Goal: Task Accomplishment & Management: Use online tool/utility

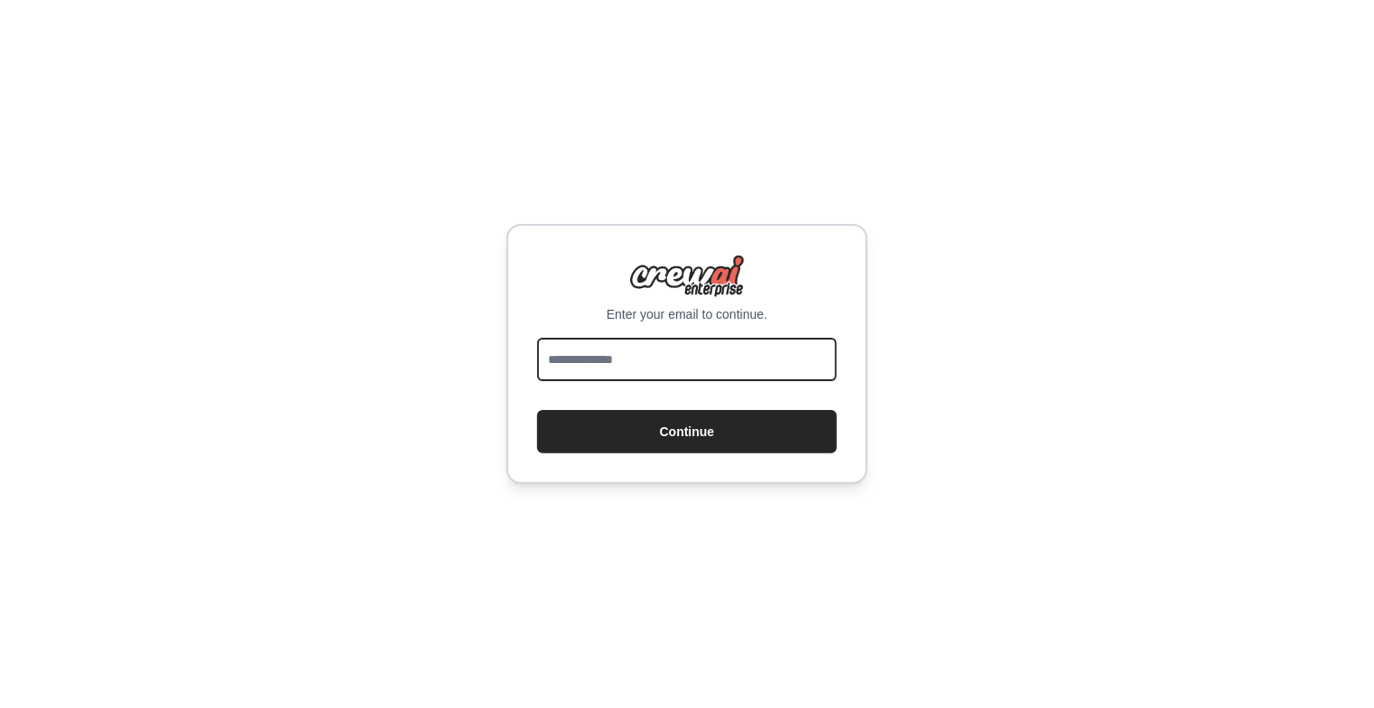
click at [613, 367] on input "email" at bounding box center [687, 359] width 300 height 43
click at [537, 410] on button "Continue" at bounding box center [687, 431] width 300 height 43
click at [588, 361] on input "**********" at bounding box center [687, 359] width 300 height 43
type input "**********"
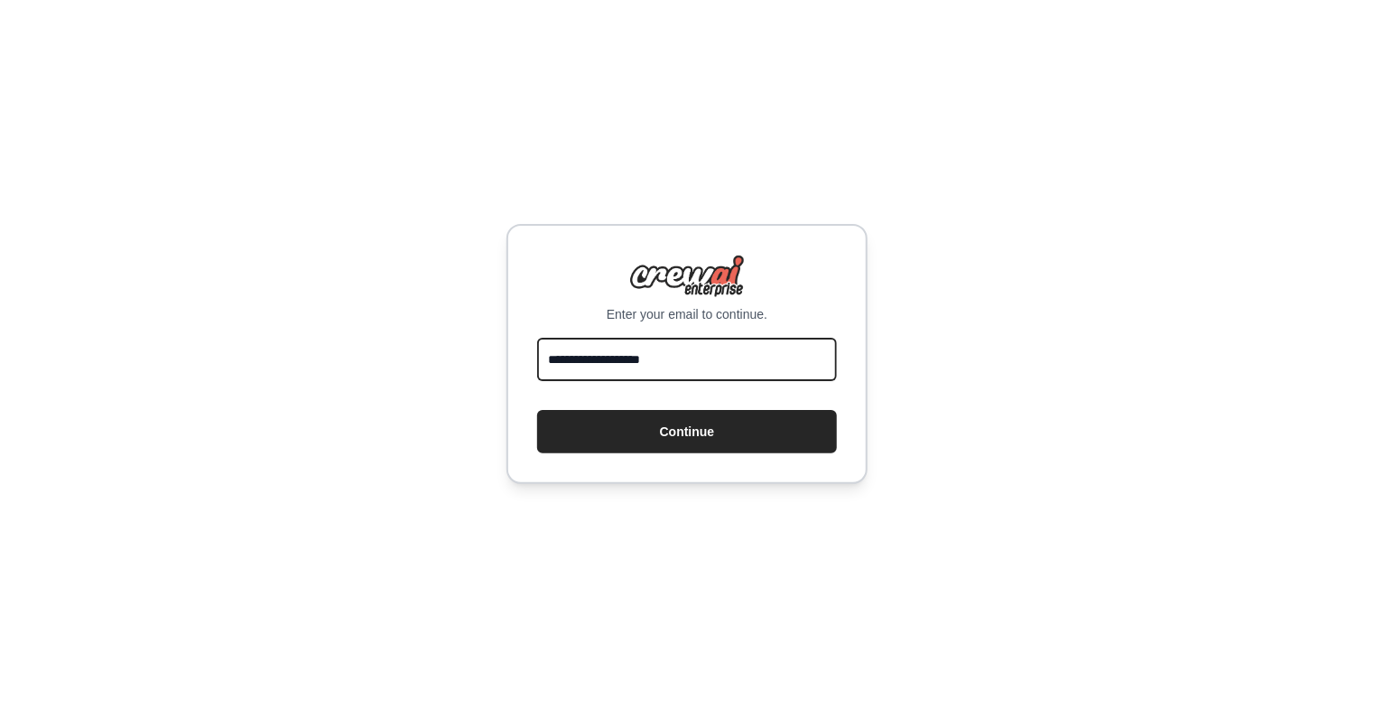
click at [537, 410] on button "Continue" at bounding box center [687, 431] width 300 height 43
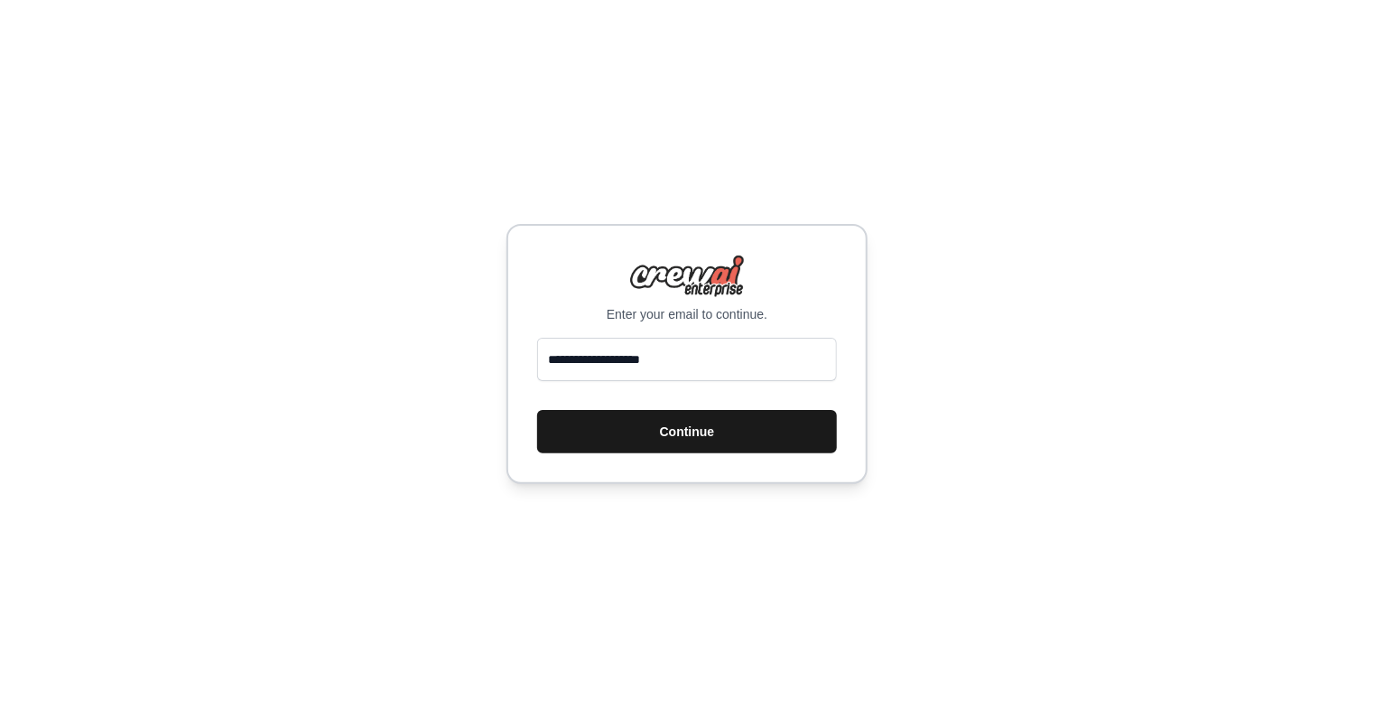
click at [622, 428] on button "Continue" at bounding box center [687, 431] width 300 height 43
click at [702, 422] on button "Continue" at bounding box center [687, 431] width 300 height 43
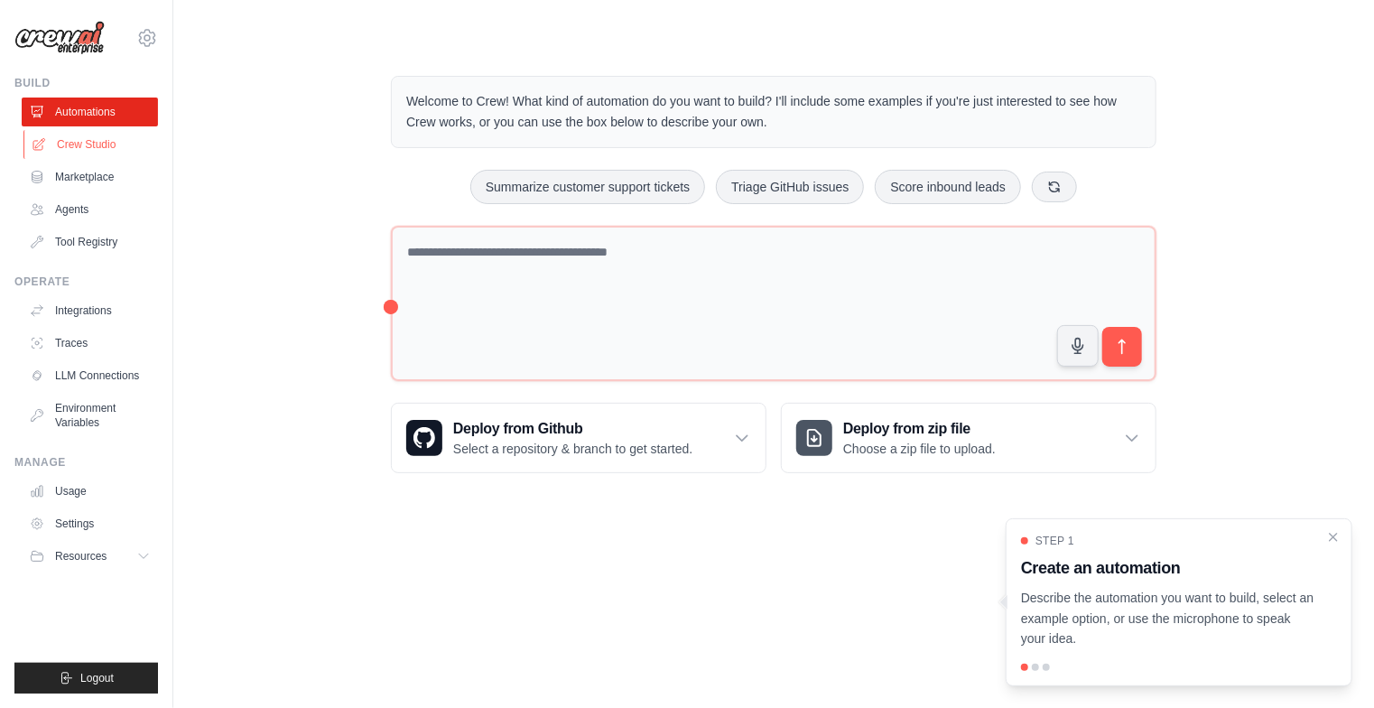
click at [76, 146] on link "Crew Studio" at bounding box center [91, 144] width 136 height 29
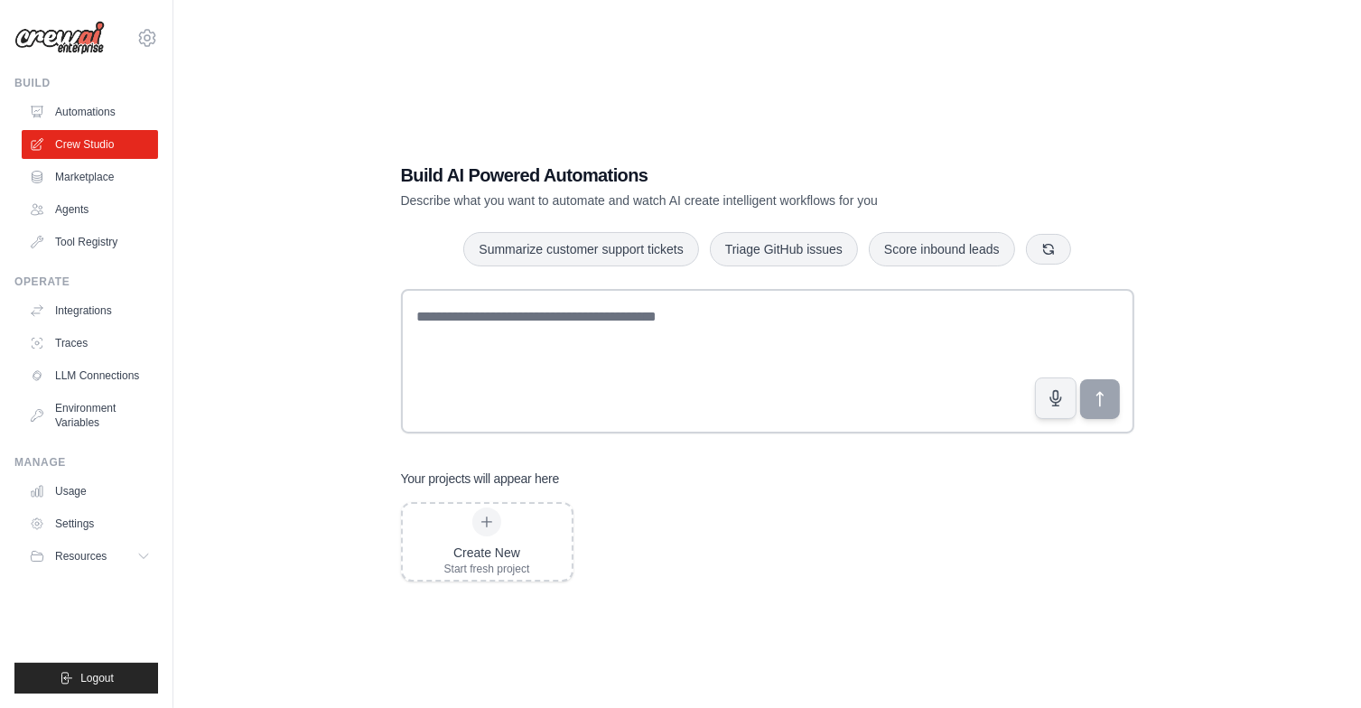
click at [664, 569] on div "Create New Start fresh project" at bounding box center [767, 541] width 733 height 79
click at [544, 241] on button "Summarize customer support tickets" at bounding box center [580, 248] width 235 height 34
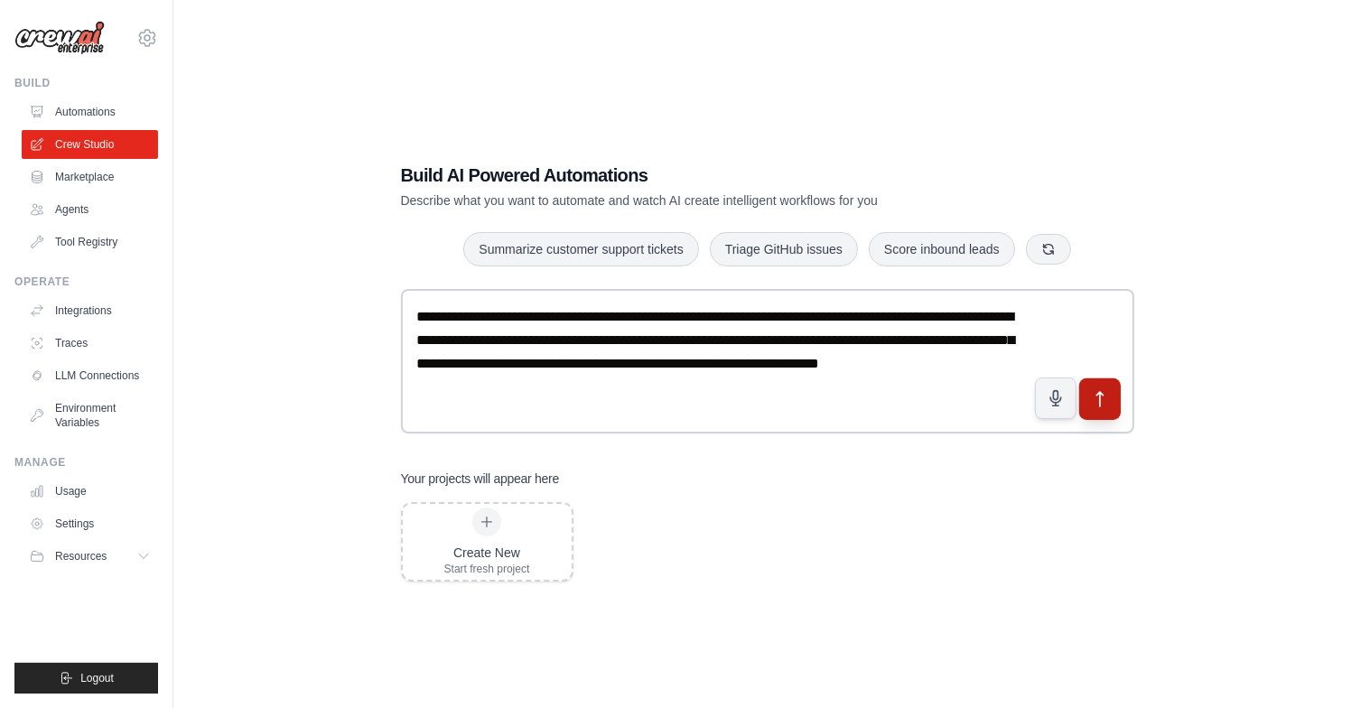
click at [1097, 413] on button "submit" at bounding box center [1099, 399] width 42 height 42
click at [70, 313] on link "Integrations" at bounding box center [91, 310] width 136 height 29
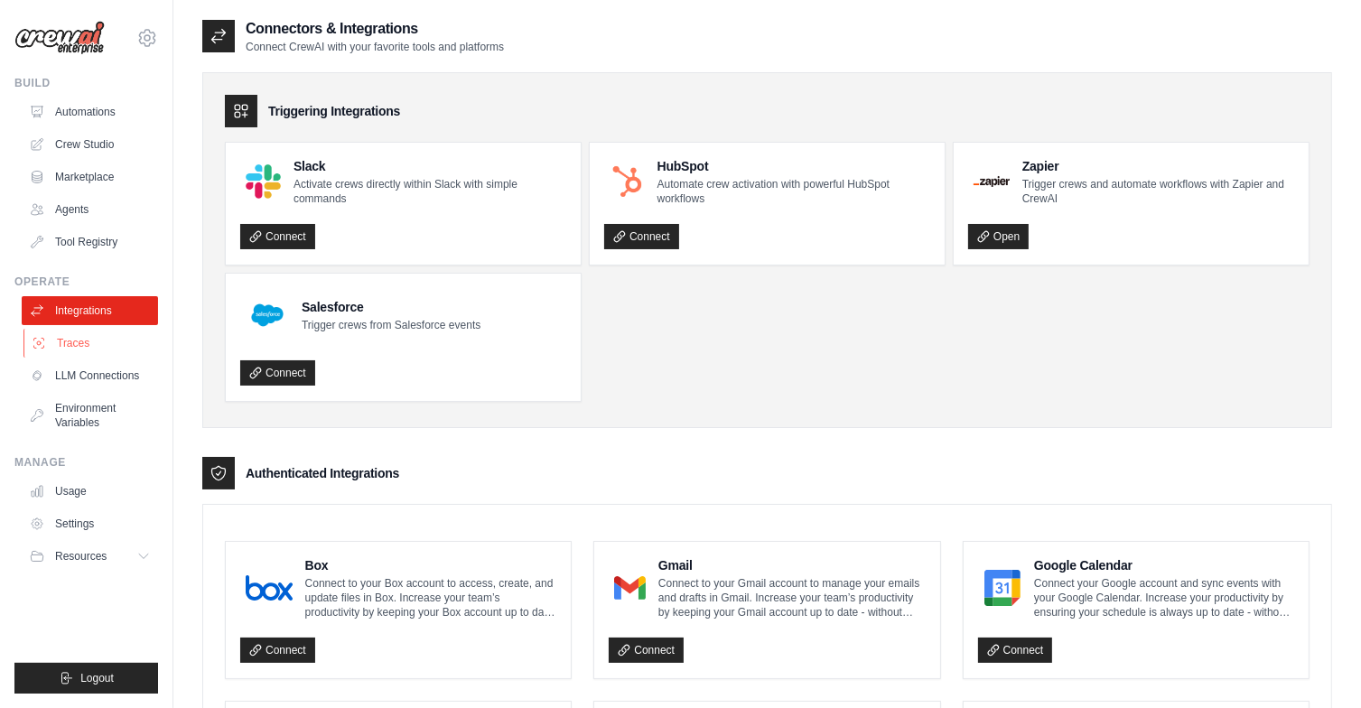
click at [72, 346] on link "Traces" at bounding box center [91, 343] width 136 height 29
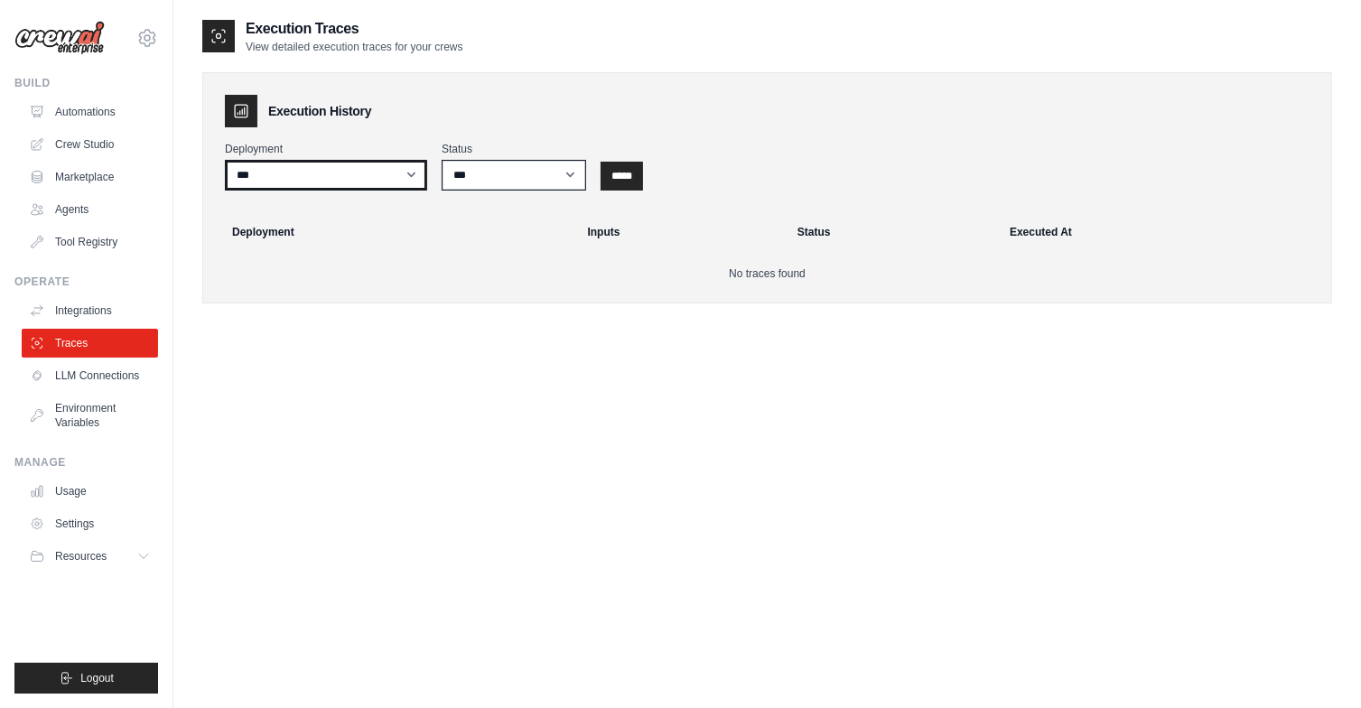
click at [404, 183] on select "***" at bounding box center [326, 175] width 202 height 31
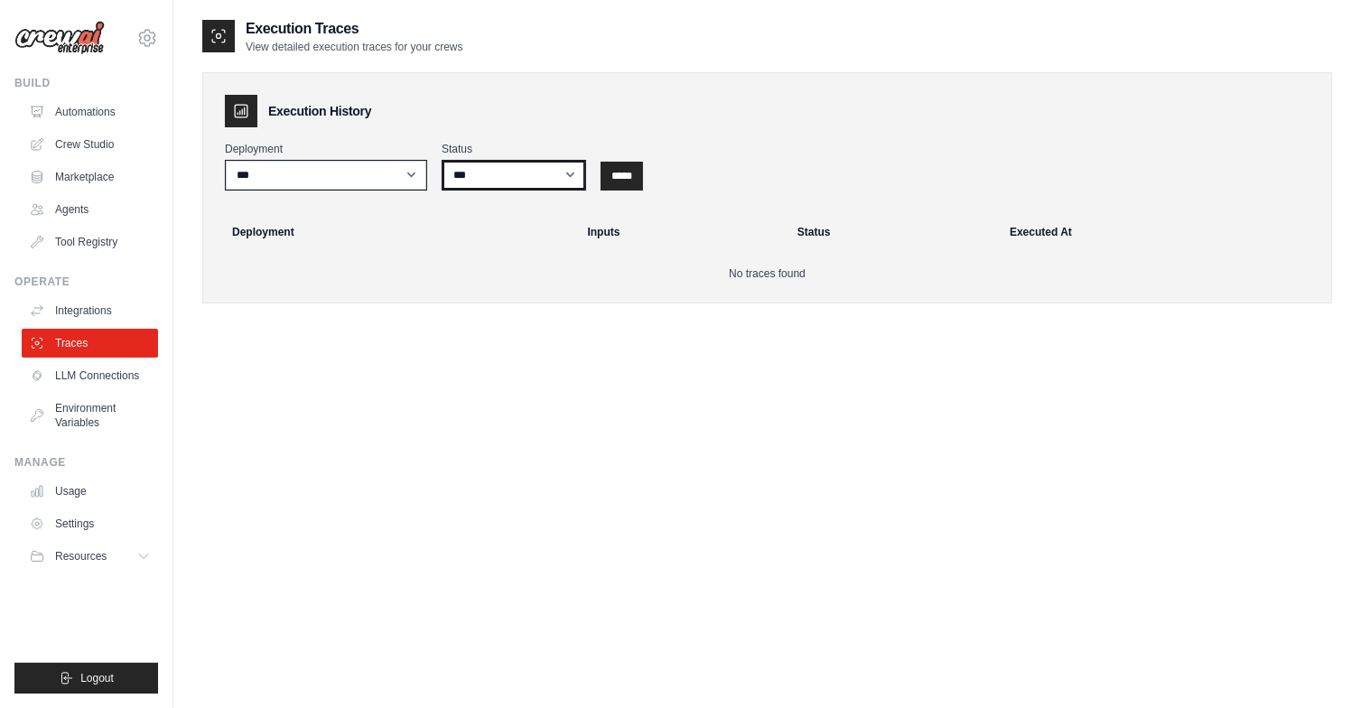
click at [495, 180] on select "*** ********* ******* *****" at bounding box center [513, 175] width 144 height 31
click at [441, 160] on select "*** ********* ******* *****" at bounding box center [513, 175] width 144 height 31
click at [621, 169] on input "*****" at bounding box center [621, 176] width 42 height 29
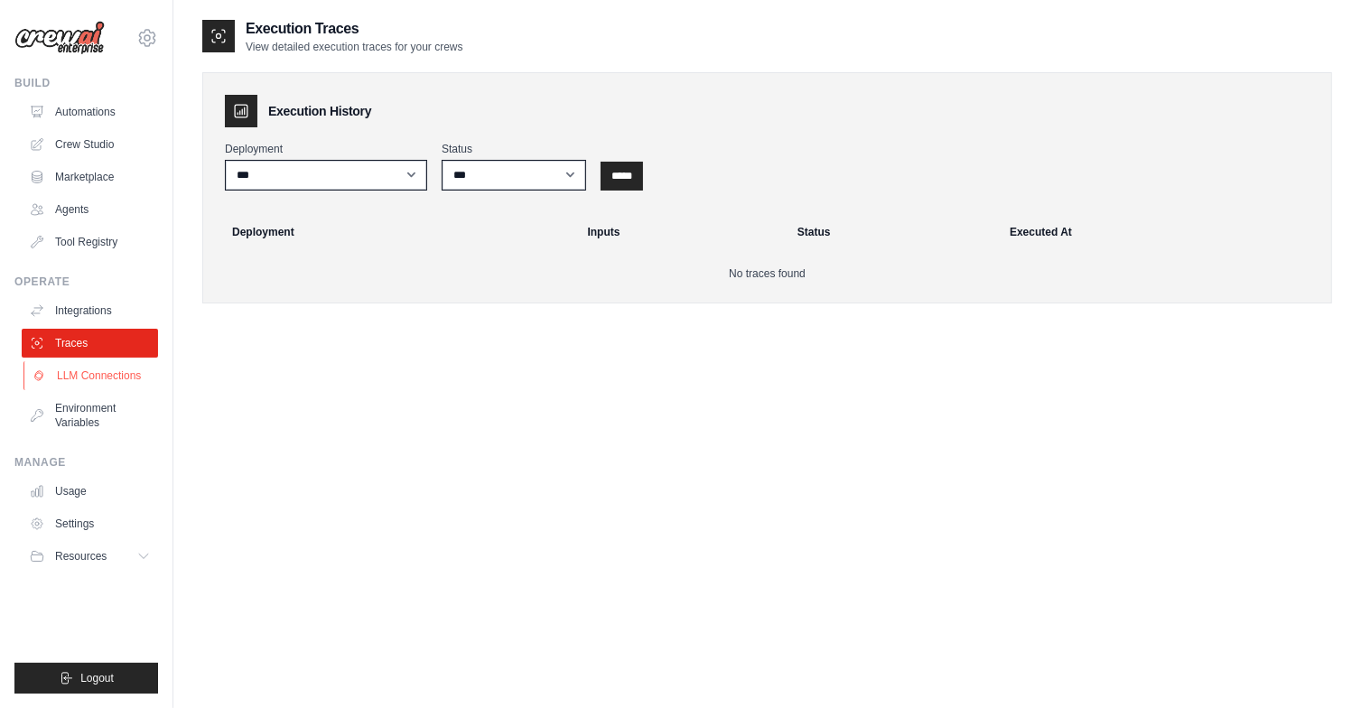
click at [86, 373] on link "LLM Connections" at bounding box center [91, 375] width 136 height 29
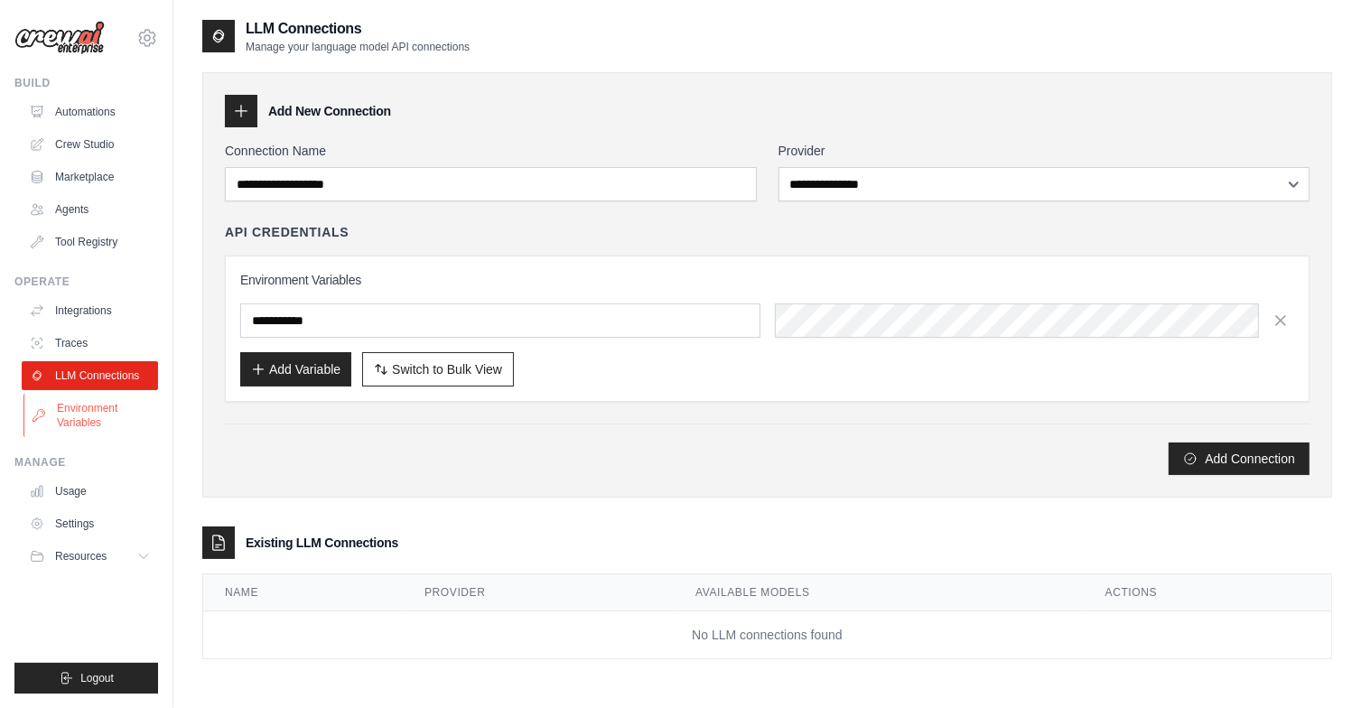
click at [79, 404] on link "Environment Variables" at bounding box center [91, 415] width 136 height 43
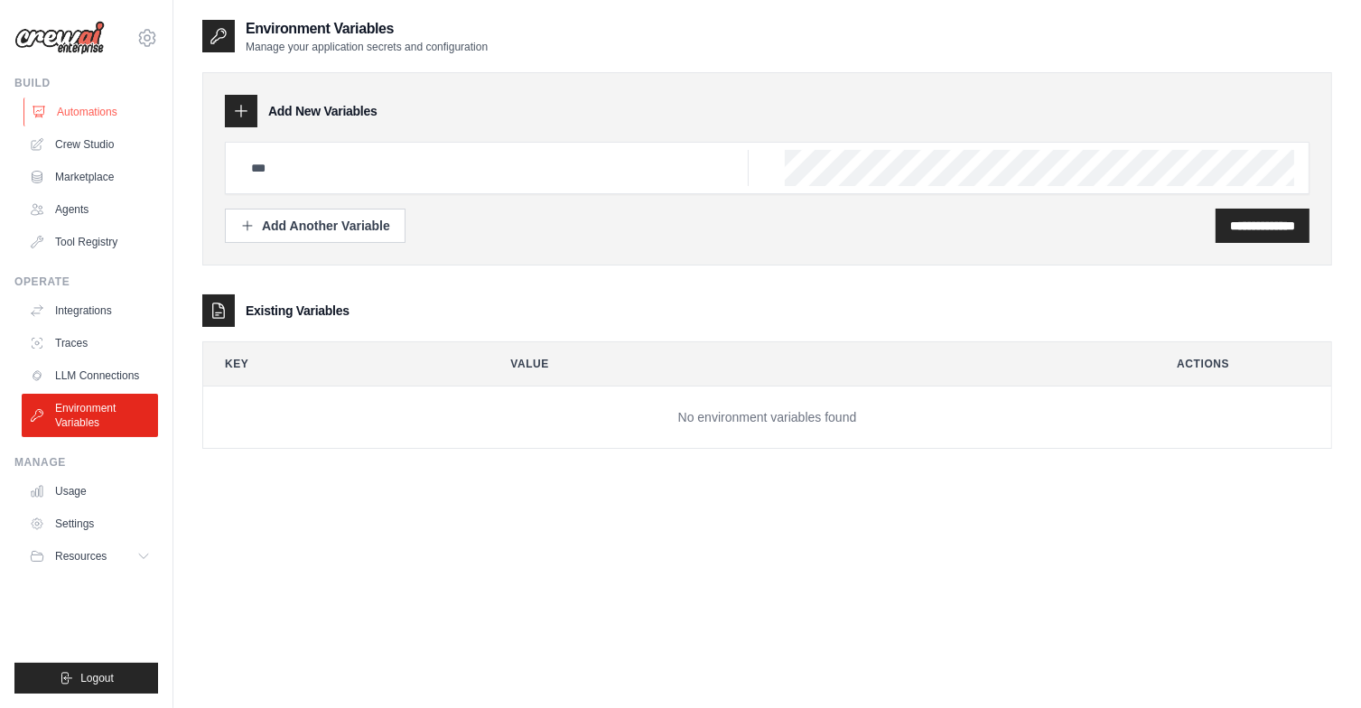
click at [78, 118] on link "Automations" at bounding box center [91, 112] width 136 height 29
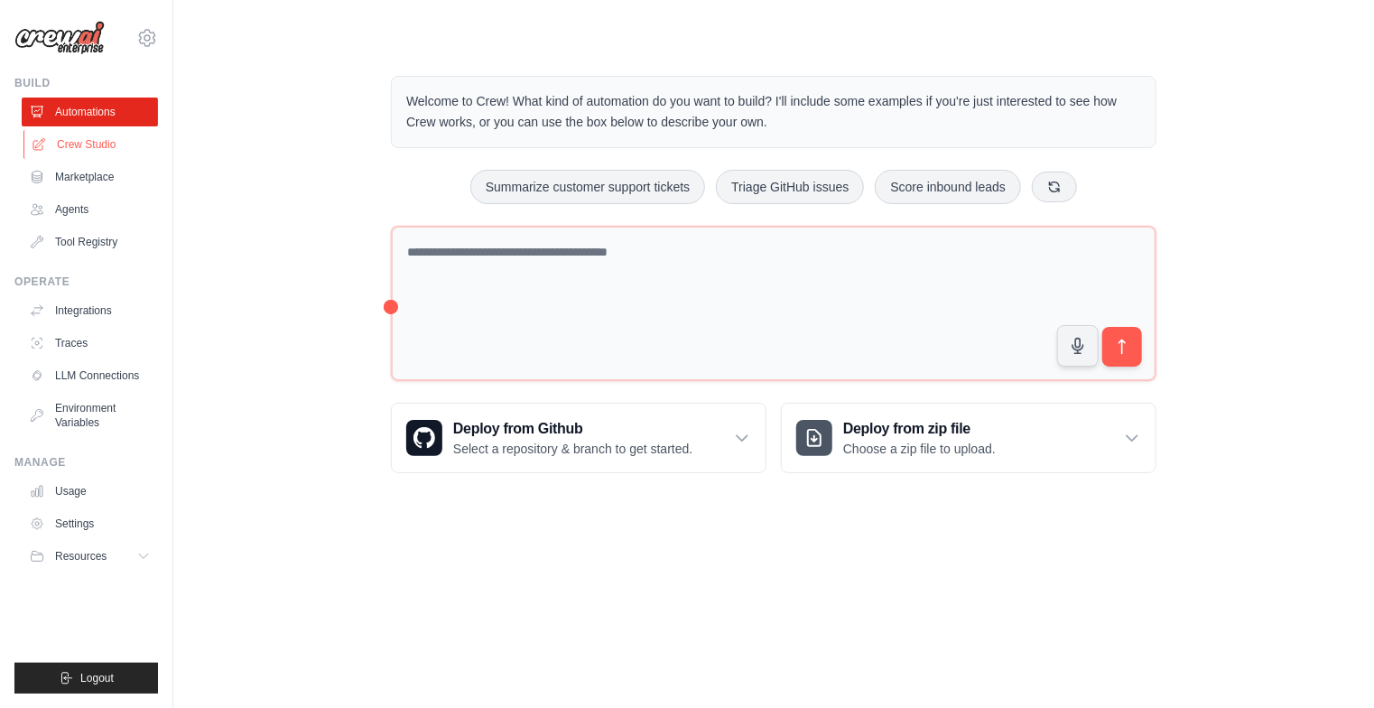
click at [75, 154] on link "Crew Studio" at bounding box center [91, 144] width 136 height 29
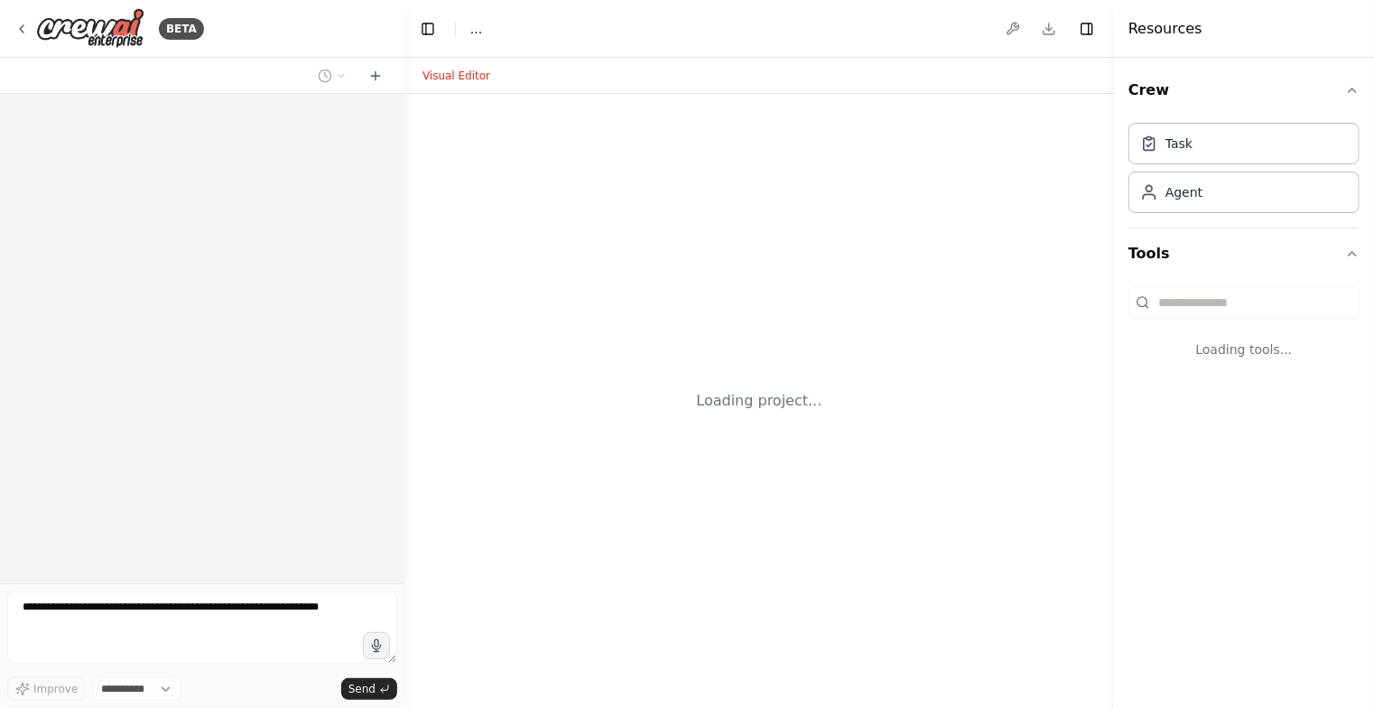
select select "****"
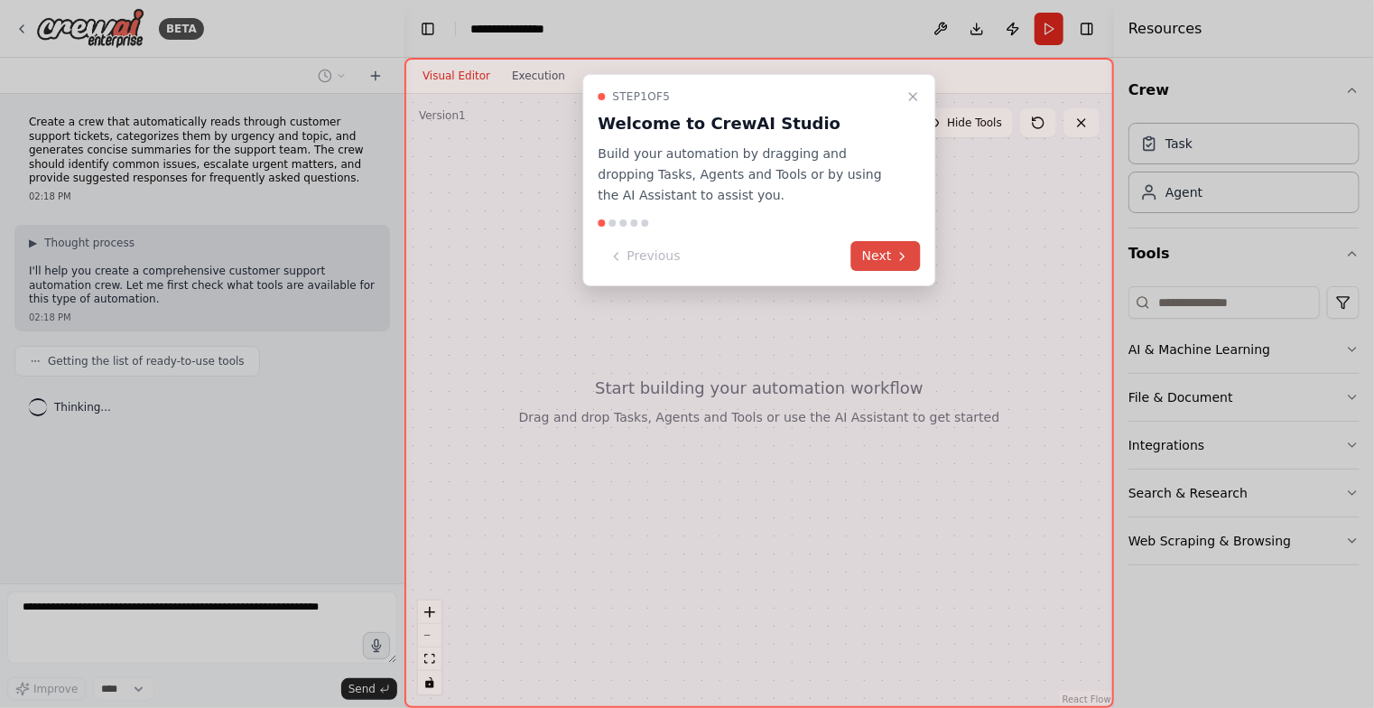
click at [871, 250] on button "Next" at bounding box center [886, 256] width 70 height 30
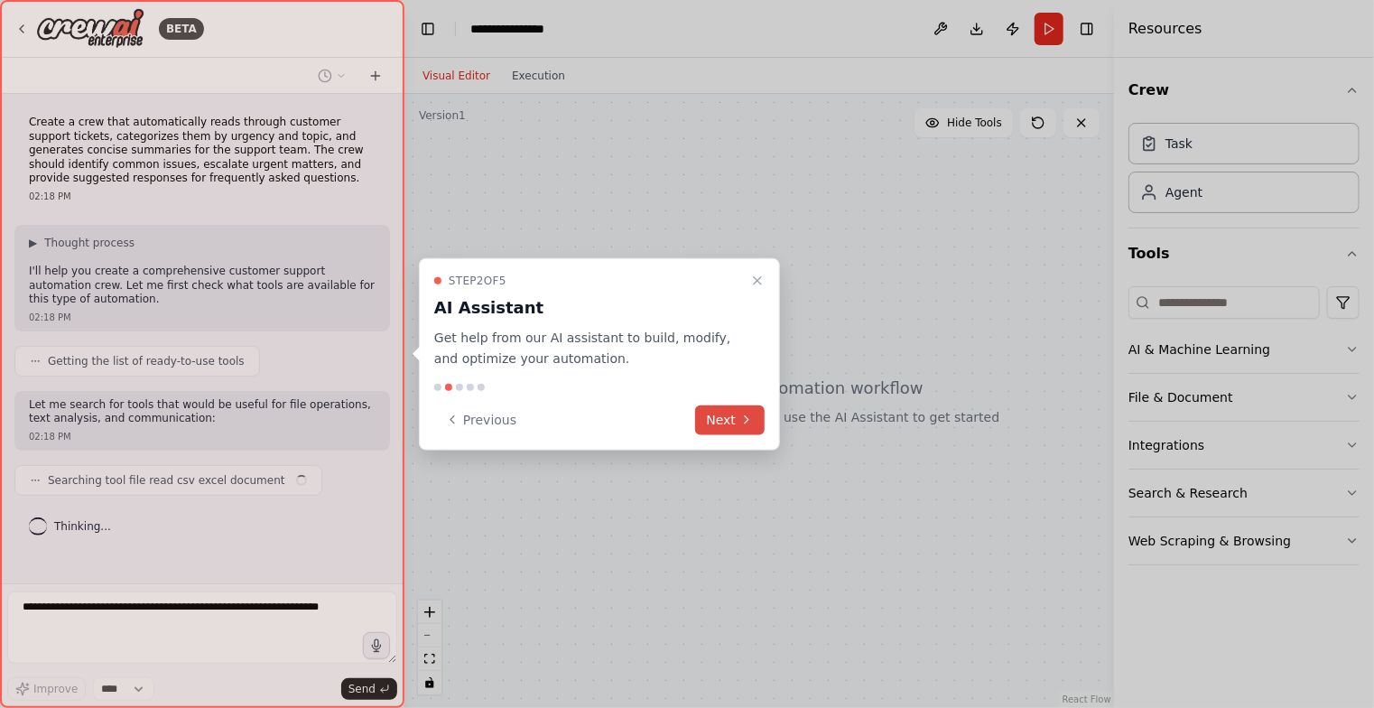
click at [720, 418] on button "Next" at bounding box center [730, 419] width 70 height 30
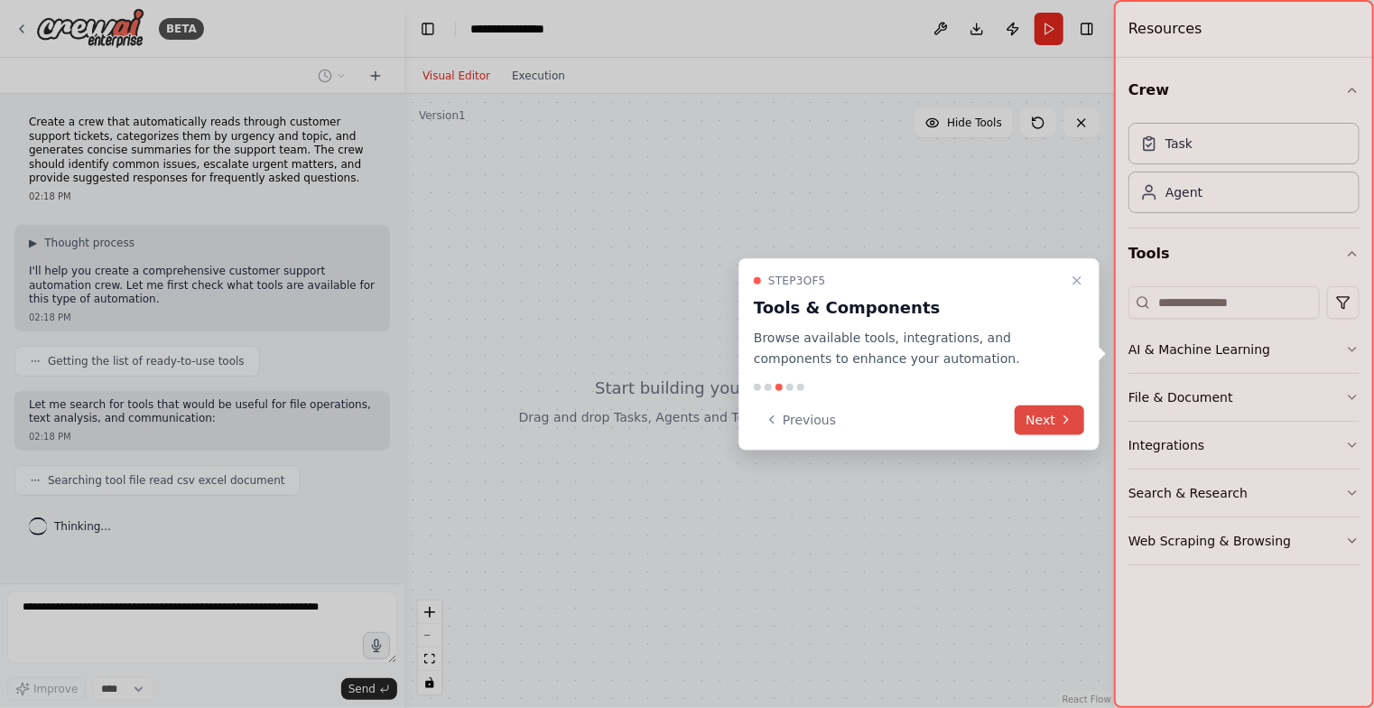
scroll to position [15, 0]
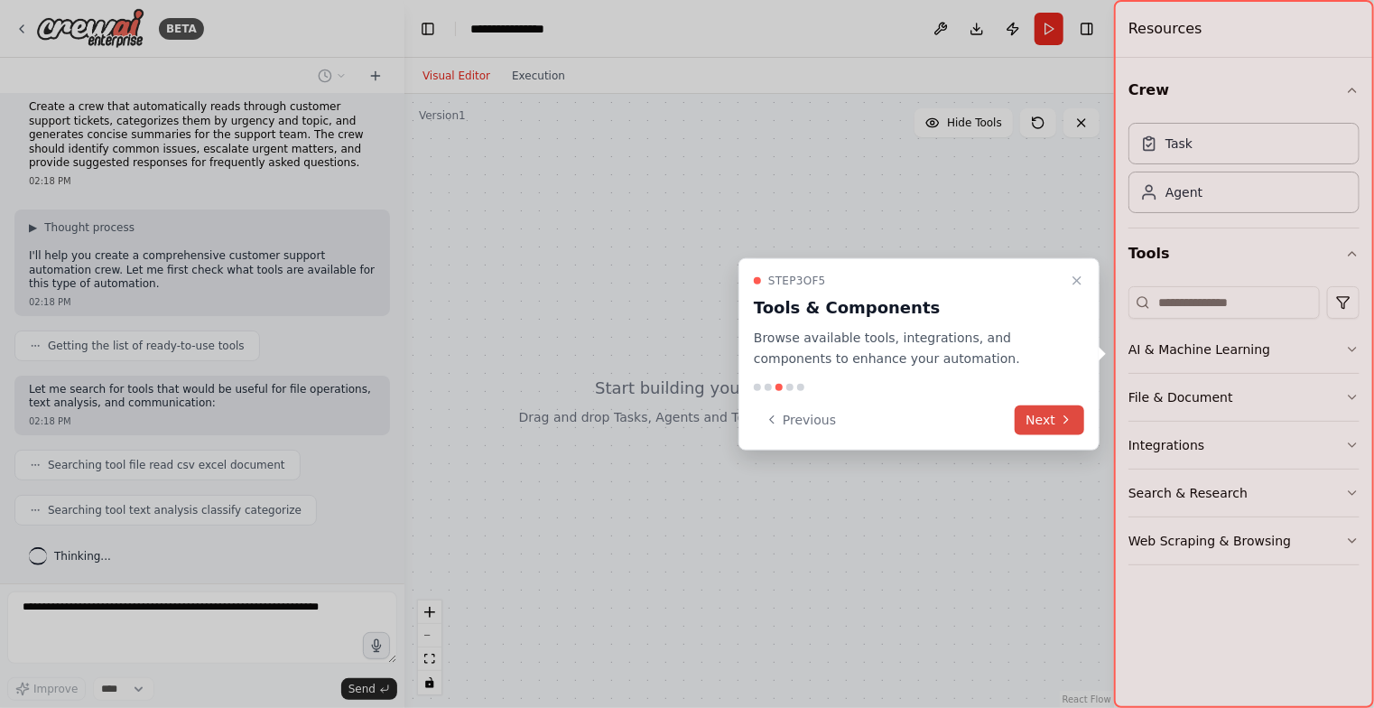
click at [1045, 414] on button "Next" at bounding box center [1050, 419] width 70 height 30
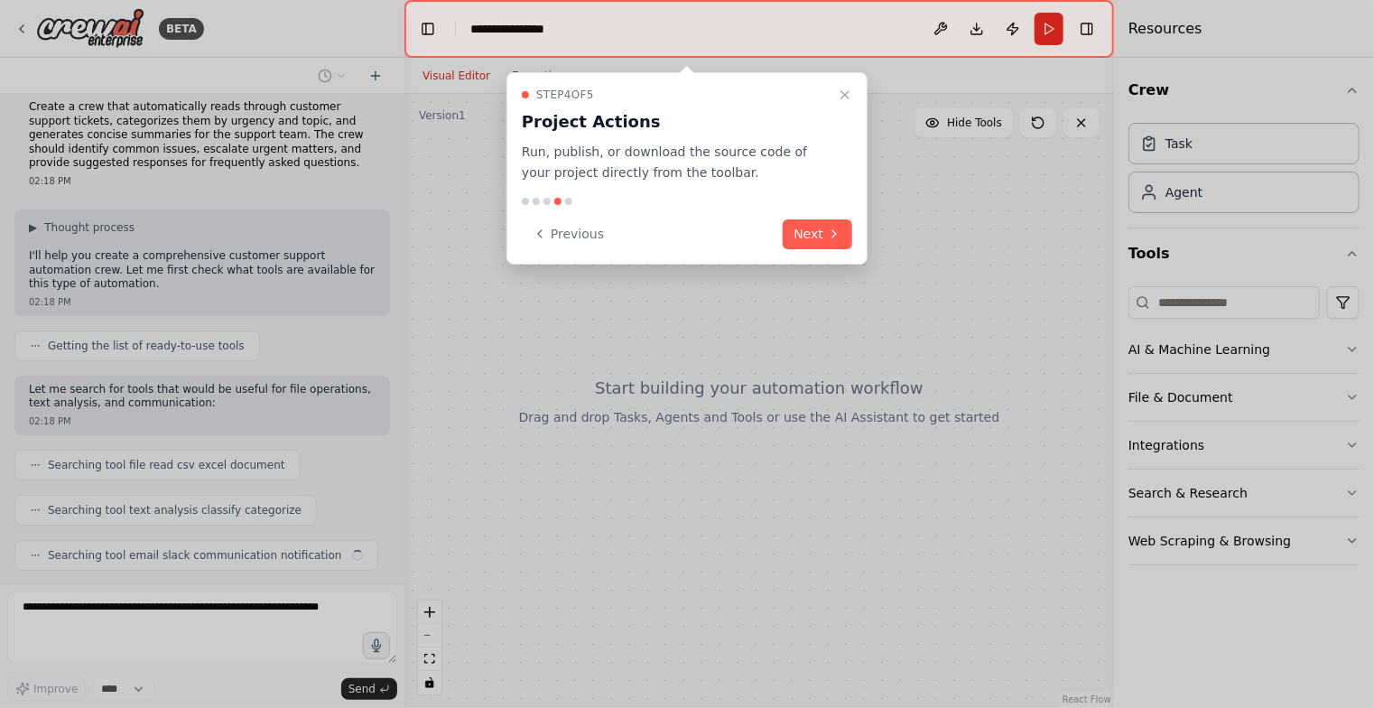
scroll to position [60, 0]
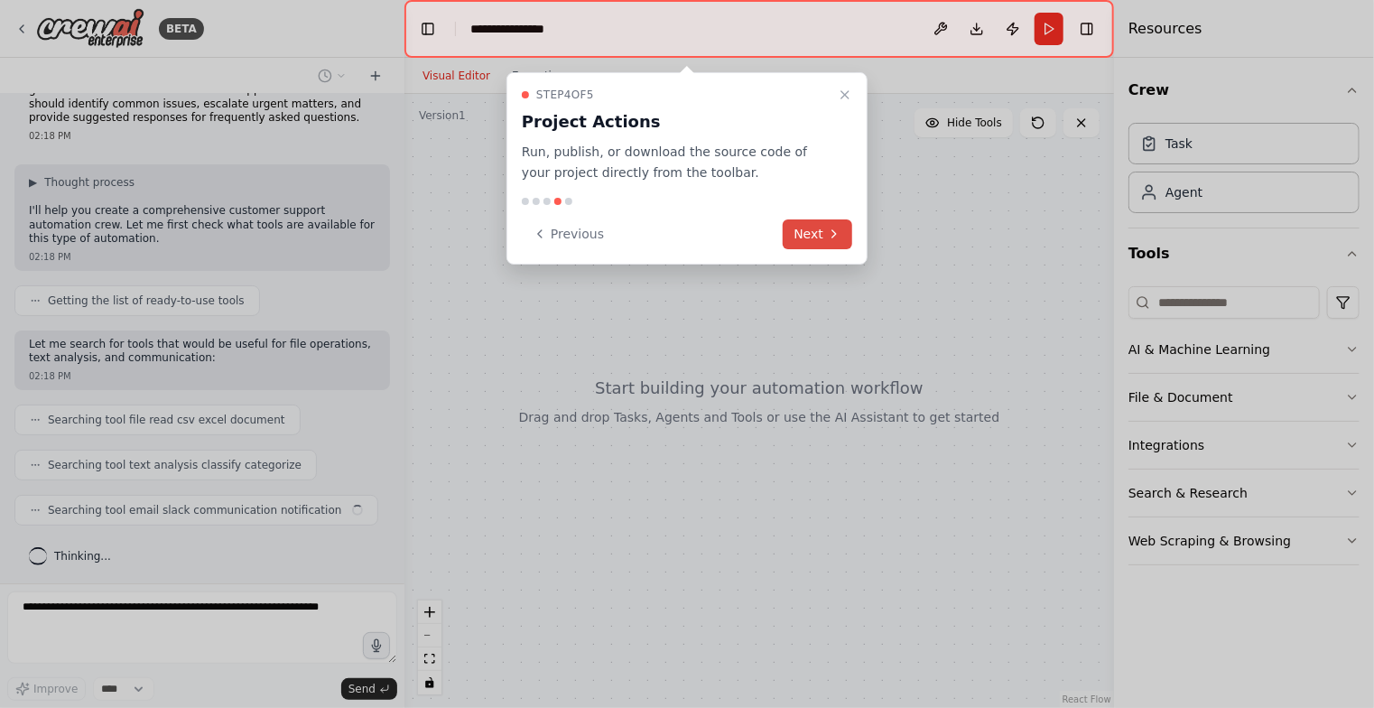
click at [821, 227] on button "Next" at bounding box center [818, 234] width 70 height 30
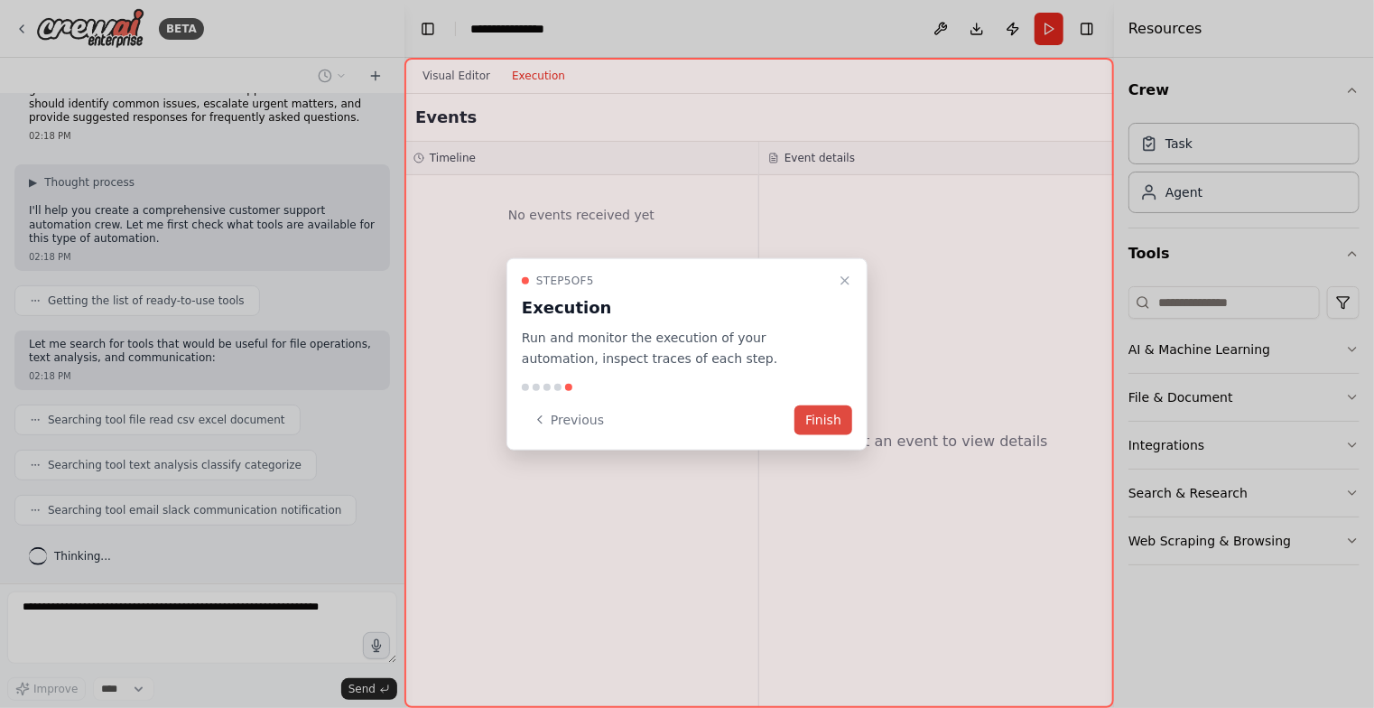
click at [813, 422] on button "Finish" at bounding box center [823, 419] width 58 height 30
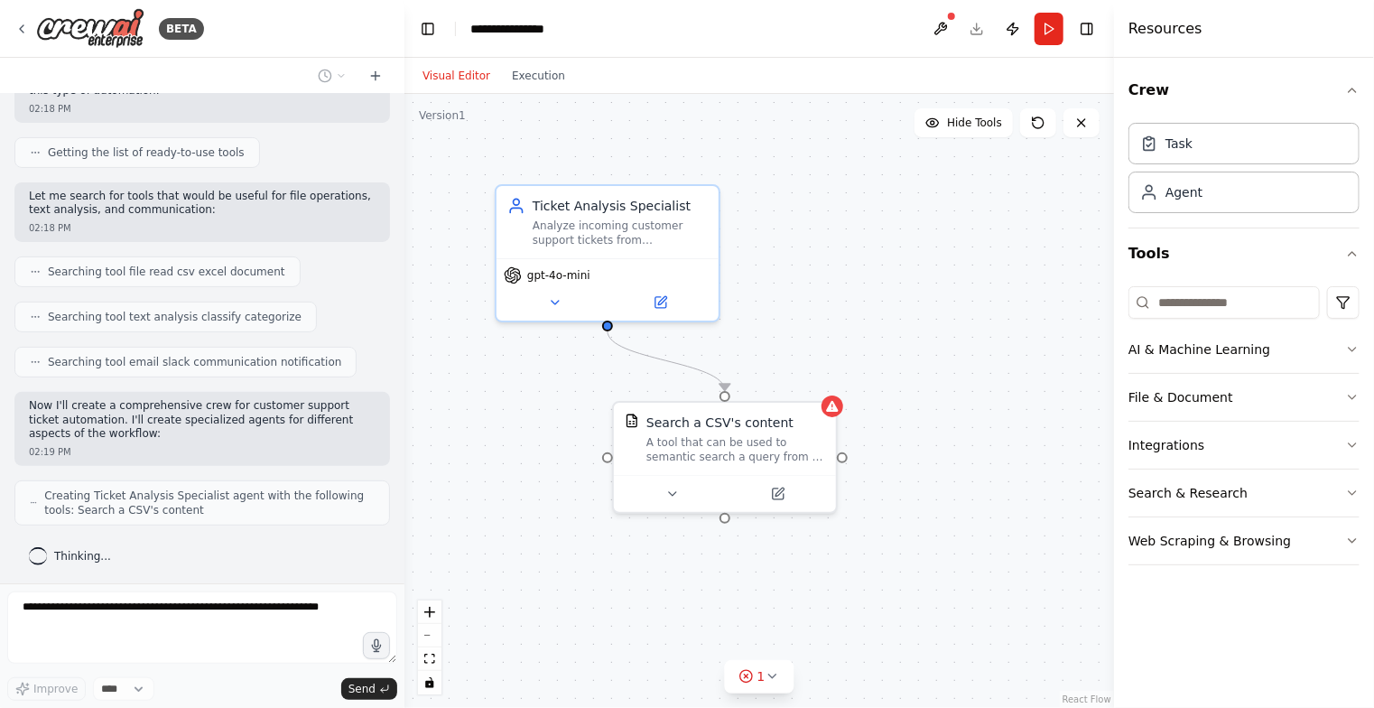
scroll to position [253, 0]
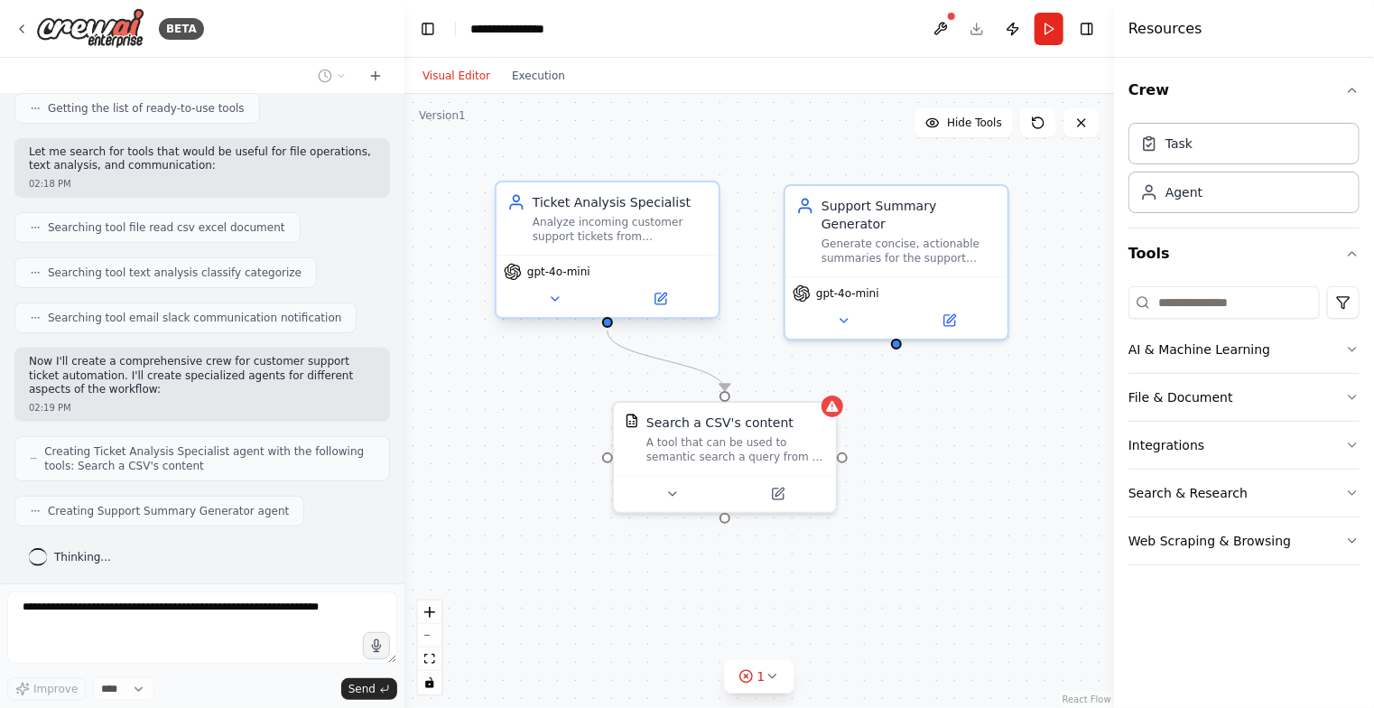
click at [636, 221] on div "Analyze incoming customer support tickets from {ticket_source} and categorize t…" at bounding box center [620, 229] width 175 height 29
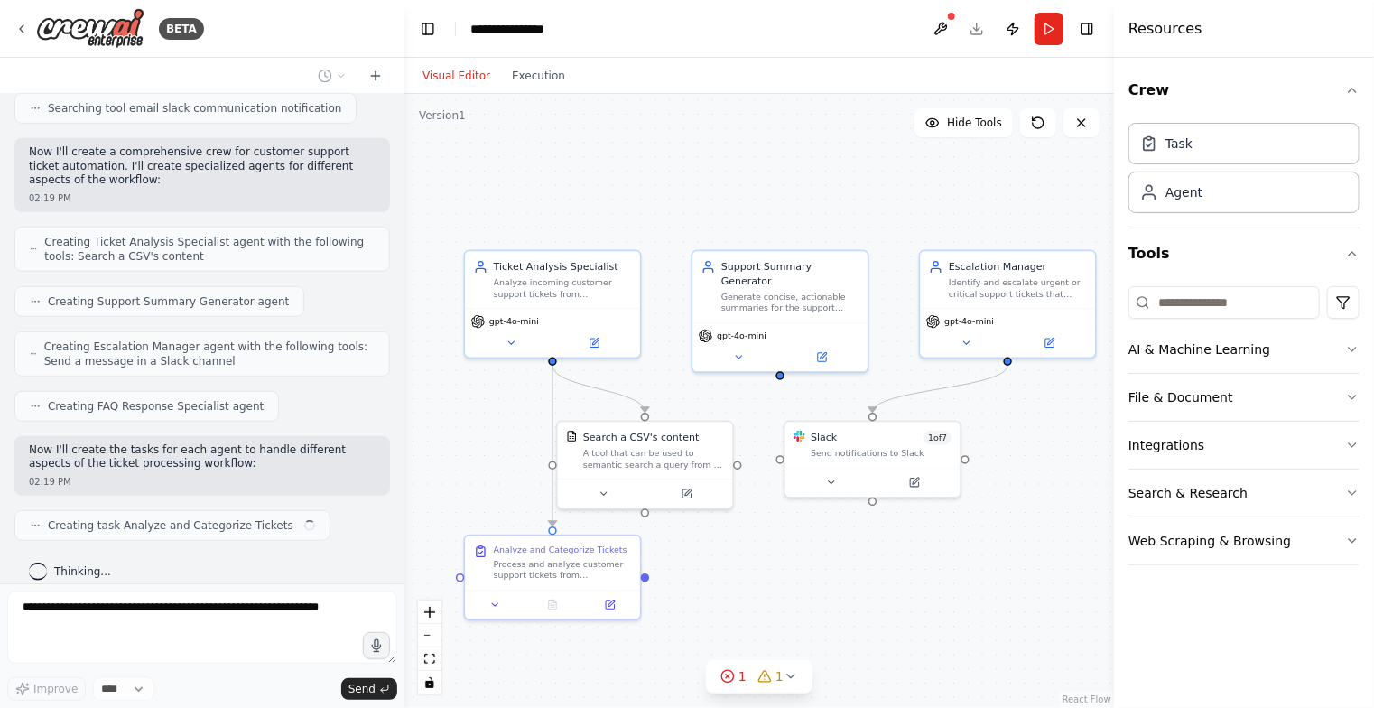
scroll to position [476, 0]
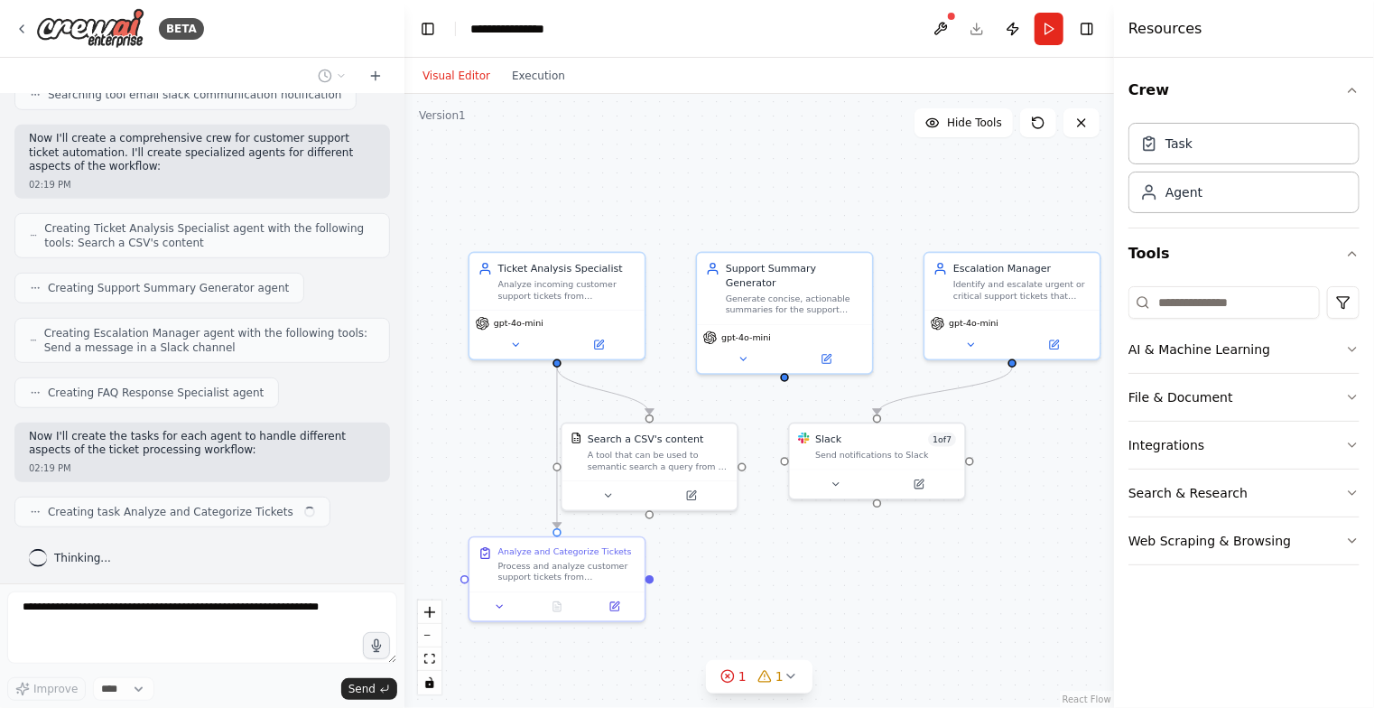
drag, startPoint x: 868, startPoint y: 174, endPoint x: 783, endPoint y: 176, distance: 85.8
click at [782, 176] on div ".deletable-edge-delete-btn { width: 20px; height: 20px; border: 0px solid #ffff…" at bounding box center [759, 401] width 710 height 614
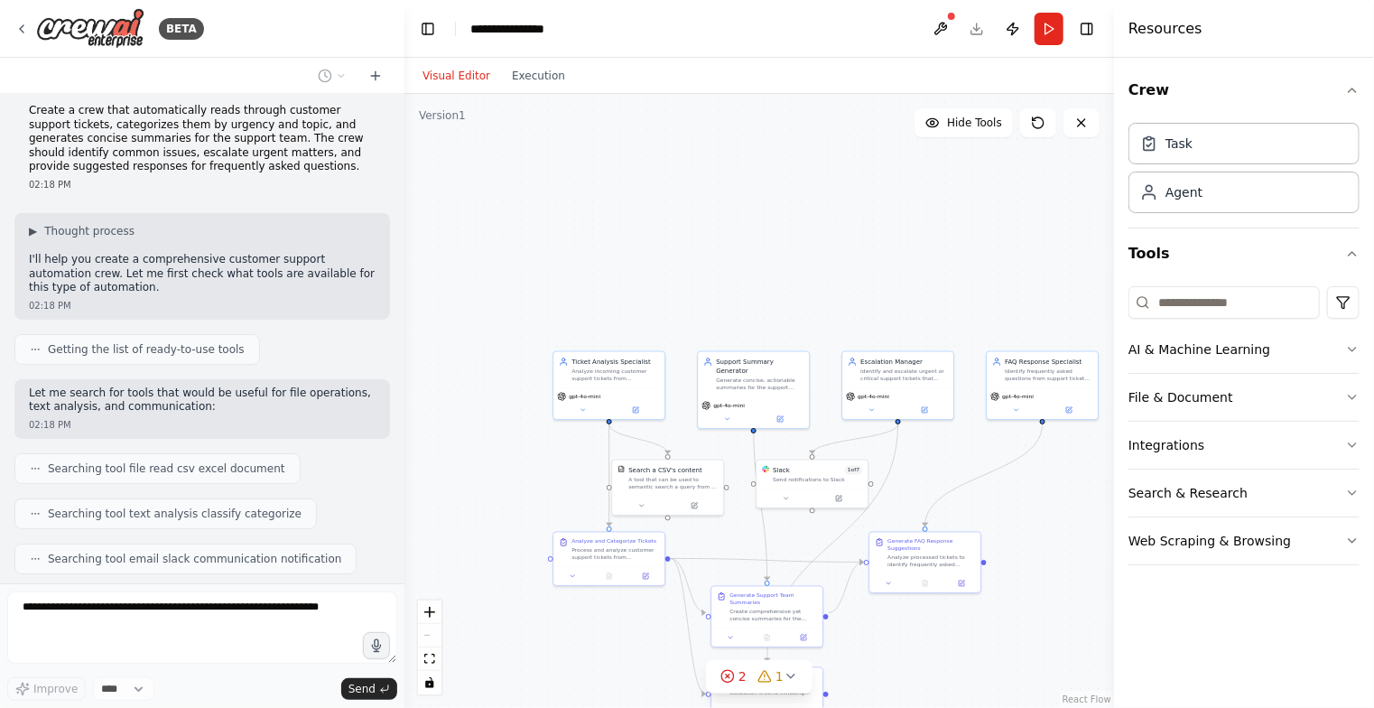
scroll to position [0, 0]
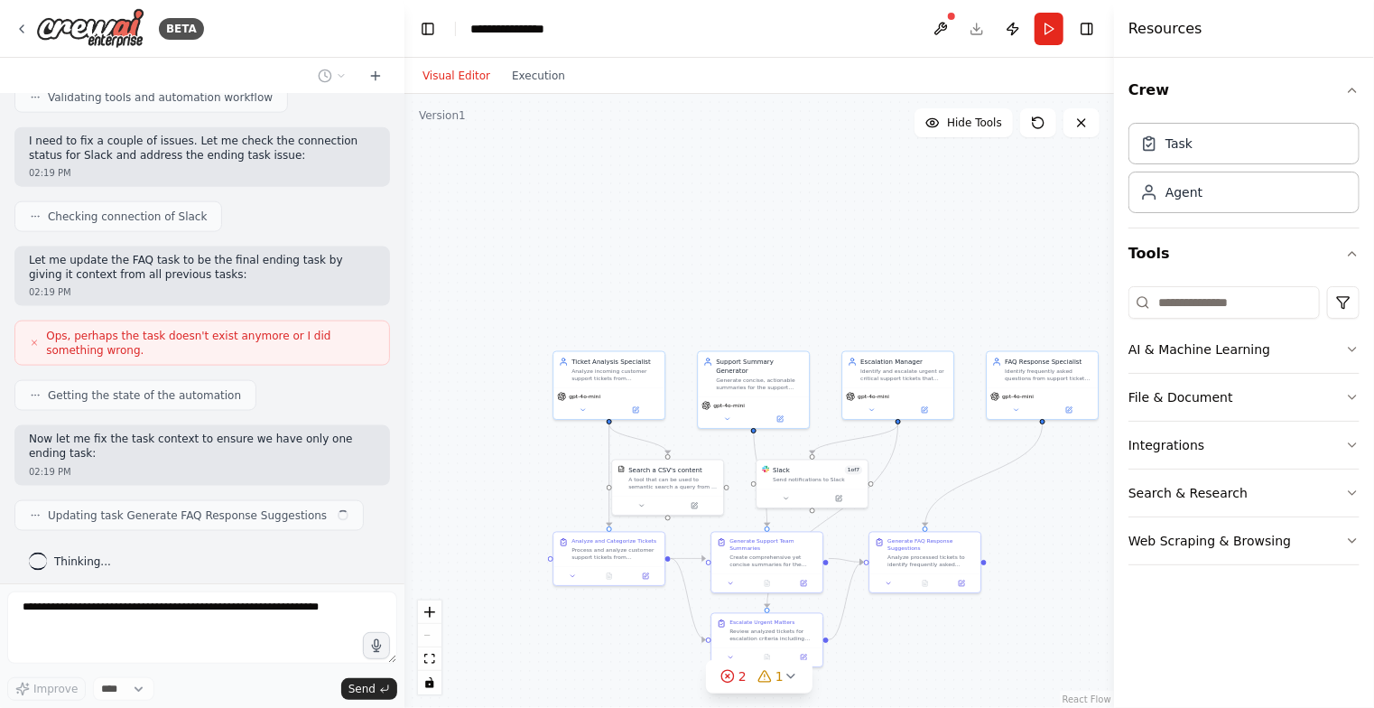
drag, startPoint x: 30, startPoint y: 125, endPoint x: 155, endPoint y: 160, distance: 130.3
click at [155, 160] on div "Create a crew that automatically reads through customer support tickets, catego…" at bounding box center [202, 338] width 404 height 489
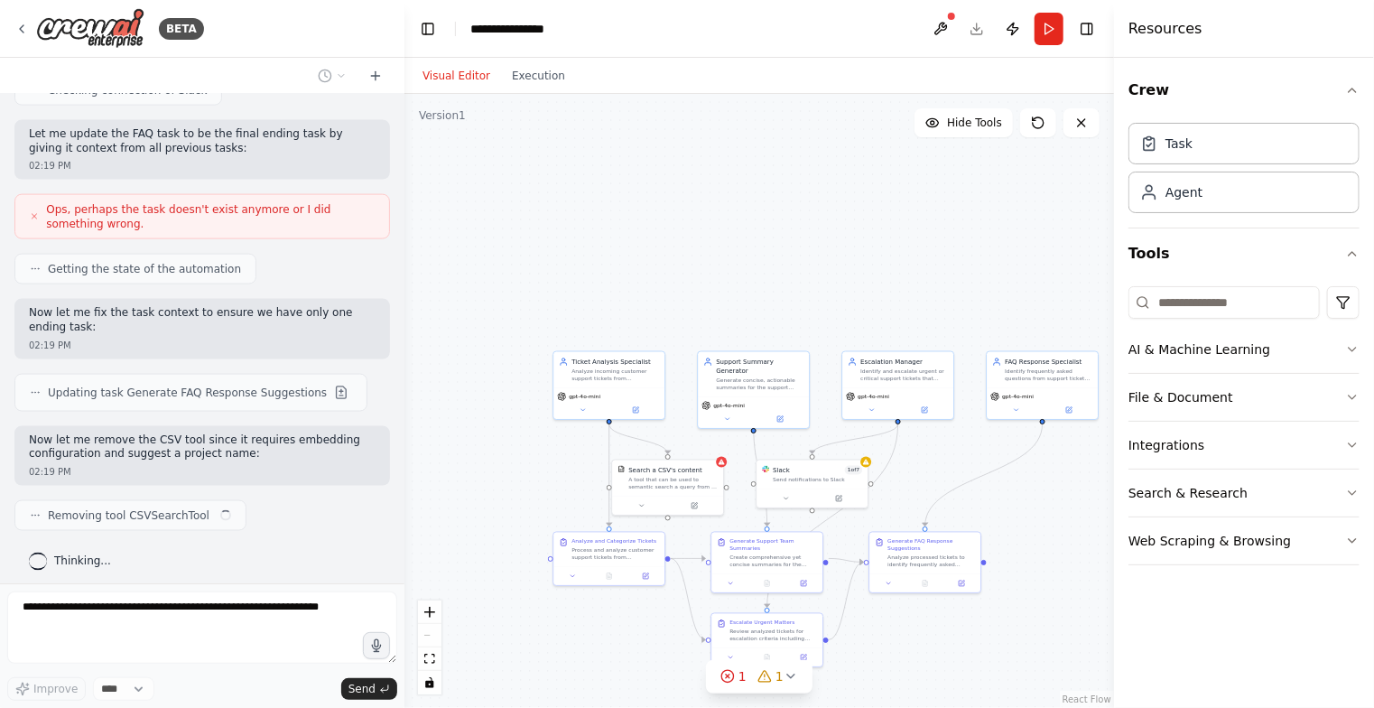
drag, startPoint x: 230, startPoint y: 178, endPoint x: 60, endPoint y: 131, distance: 177.0
click at [60, 131] on div "Create a crew that automatically reads through customer support tickets, catego…" at bounding box center [202, 338] width 404 height 489
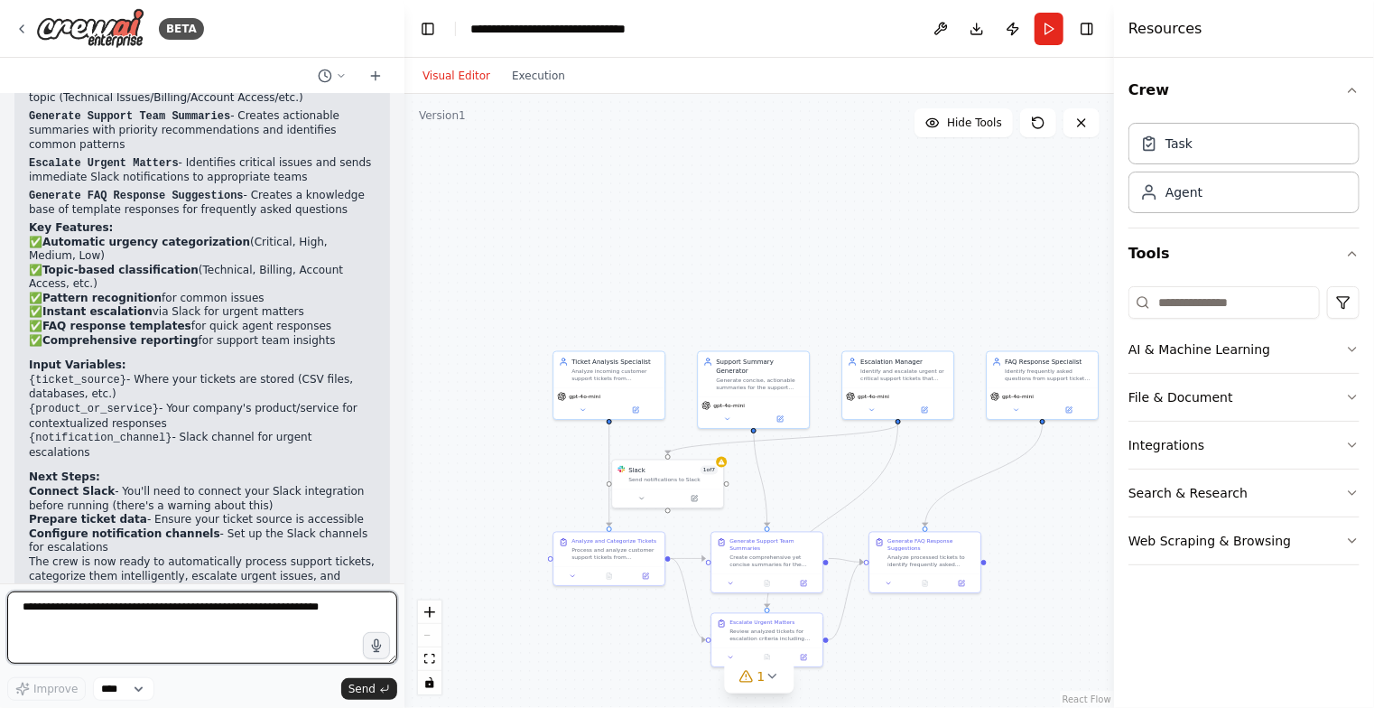
scroll to position [2041, 0]
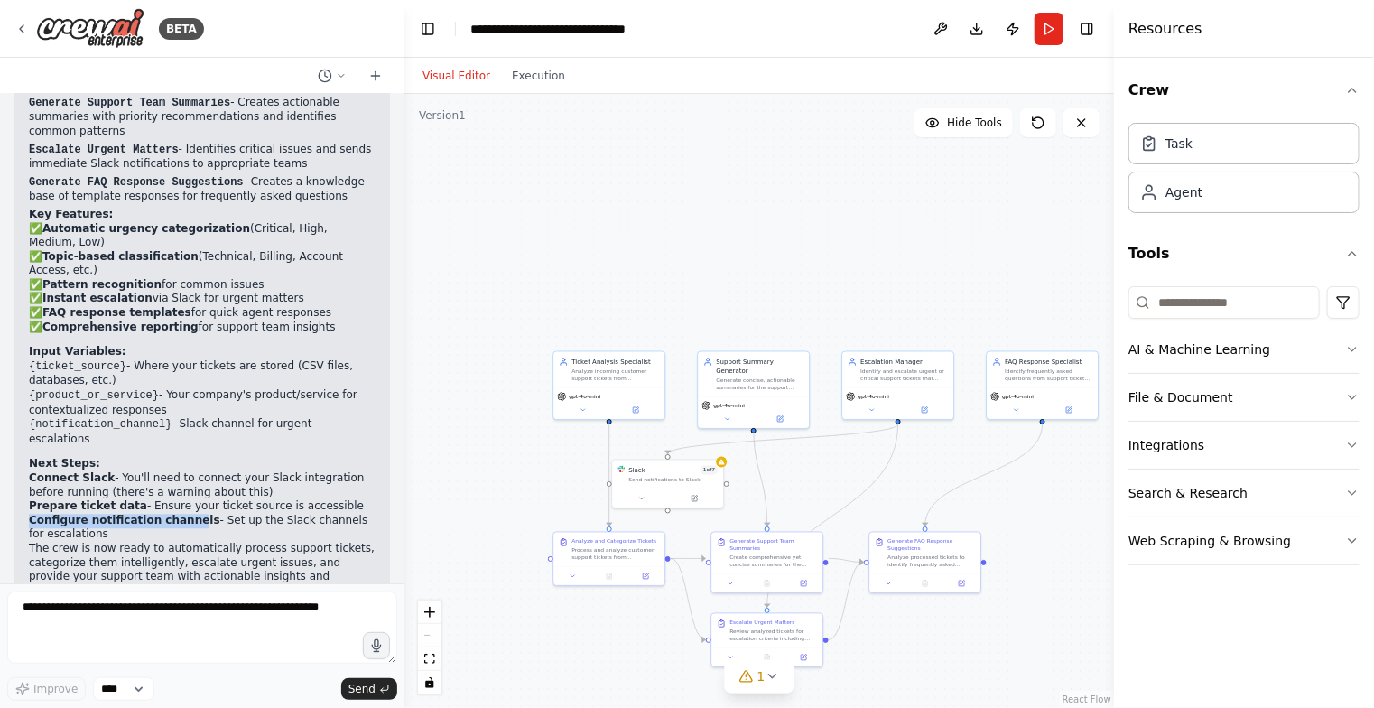
drag, startPoint x: 28, startPoint y: 488, endPoint x: 179, endPoint y: 487, distance: 150.8
click at [179, 487] on div "Perfect! I've successfully created your Customer Support Ticket Automation crew…" at bounding box center [202, 243] width 376 height 757
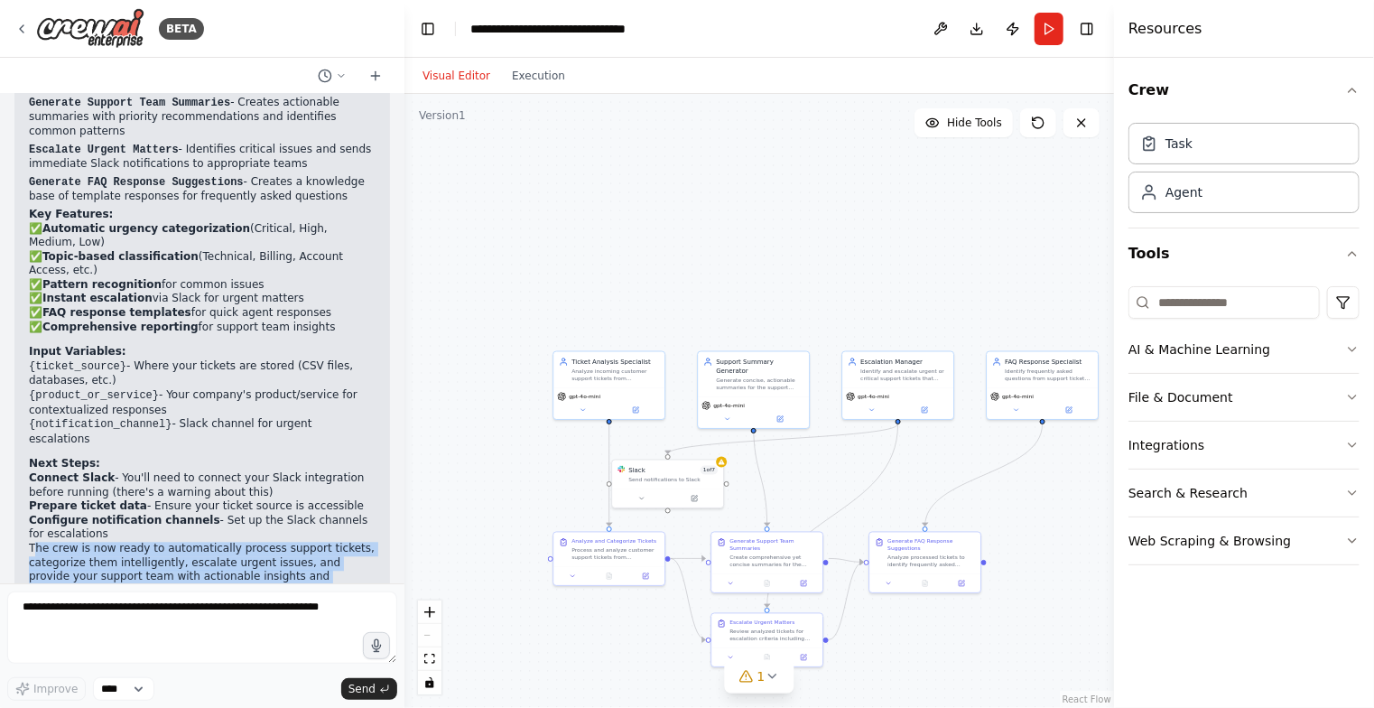
drag, startPoint x: 33, startPoint y: 509, endPoint x: 336, endPoint y: 544, distance: 305.4
click at [336, 544] on p "The crew is now ready to automatically process support tickets, categorize them…" at bounding box center [202, 570] width 347 height 56
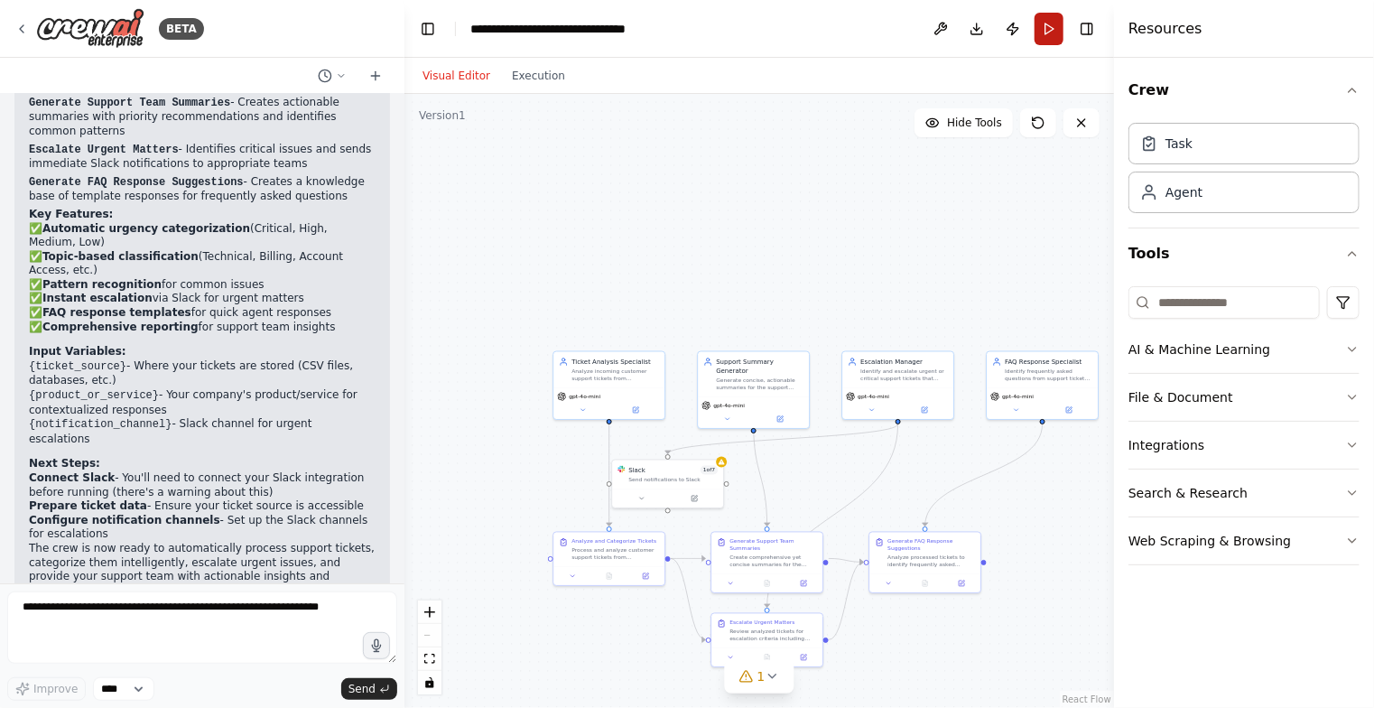
click at [1054, 32] on button "Run" at bounding box center [1049, 29] width 29 height 33
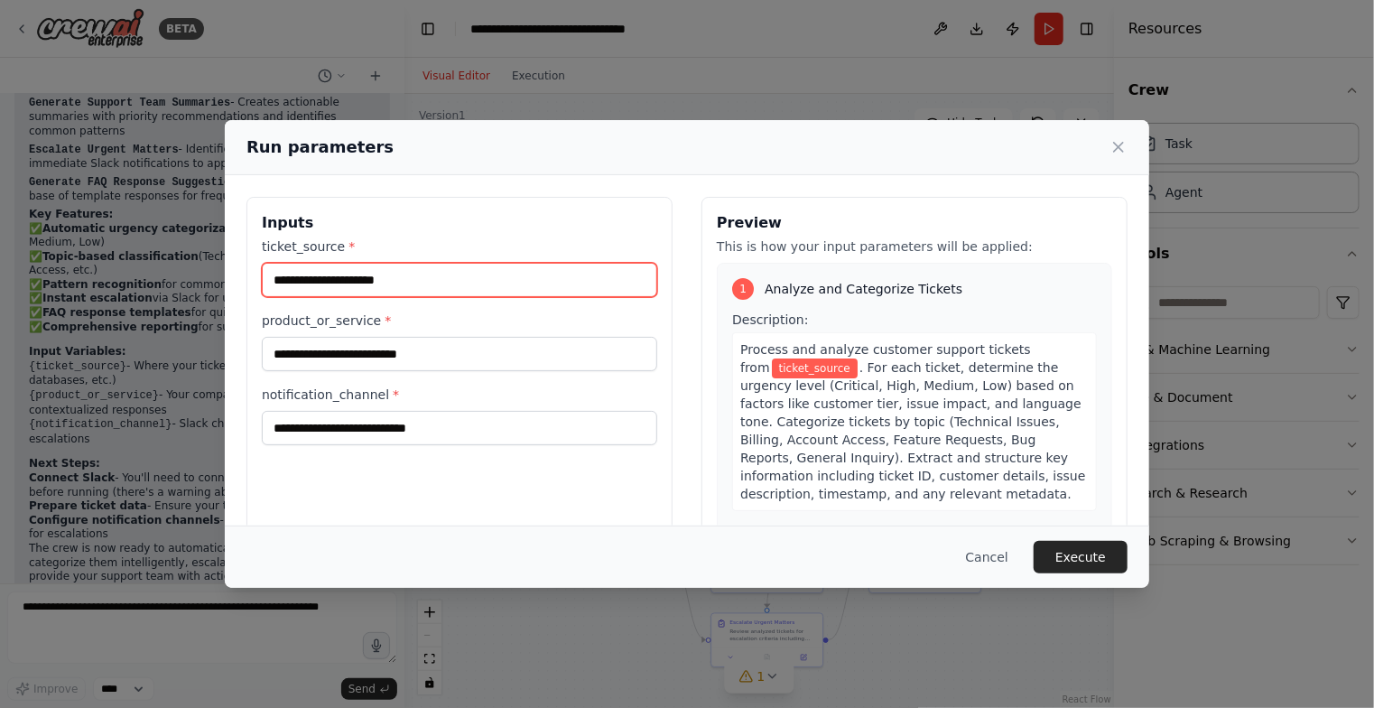
click at [351, 289] on input "ticket_source *" at bounding box center [459, 280] width 395 height 34
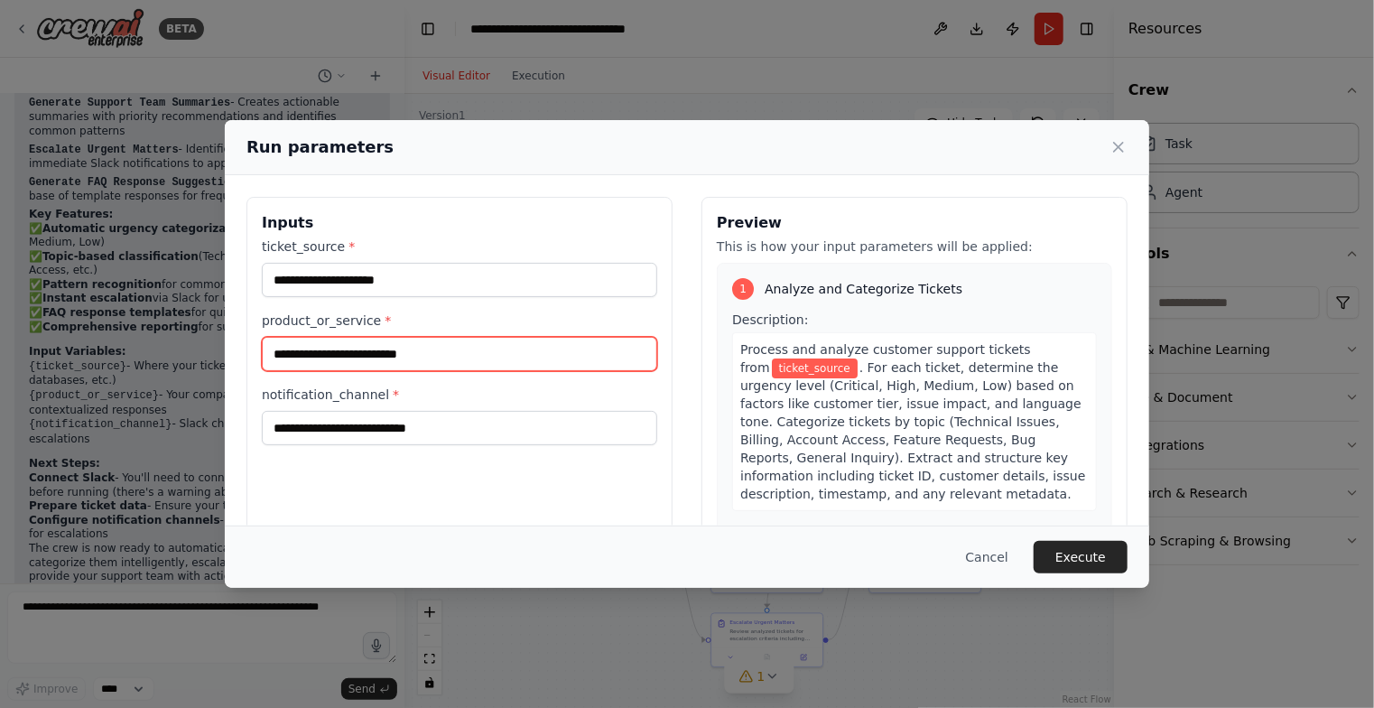
click at [332, 344] on input "product_or_service *" at bounding box center [459, 354] width 395 height 34
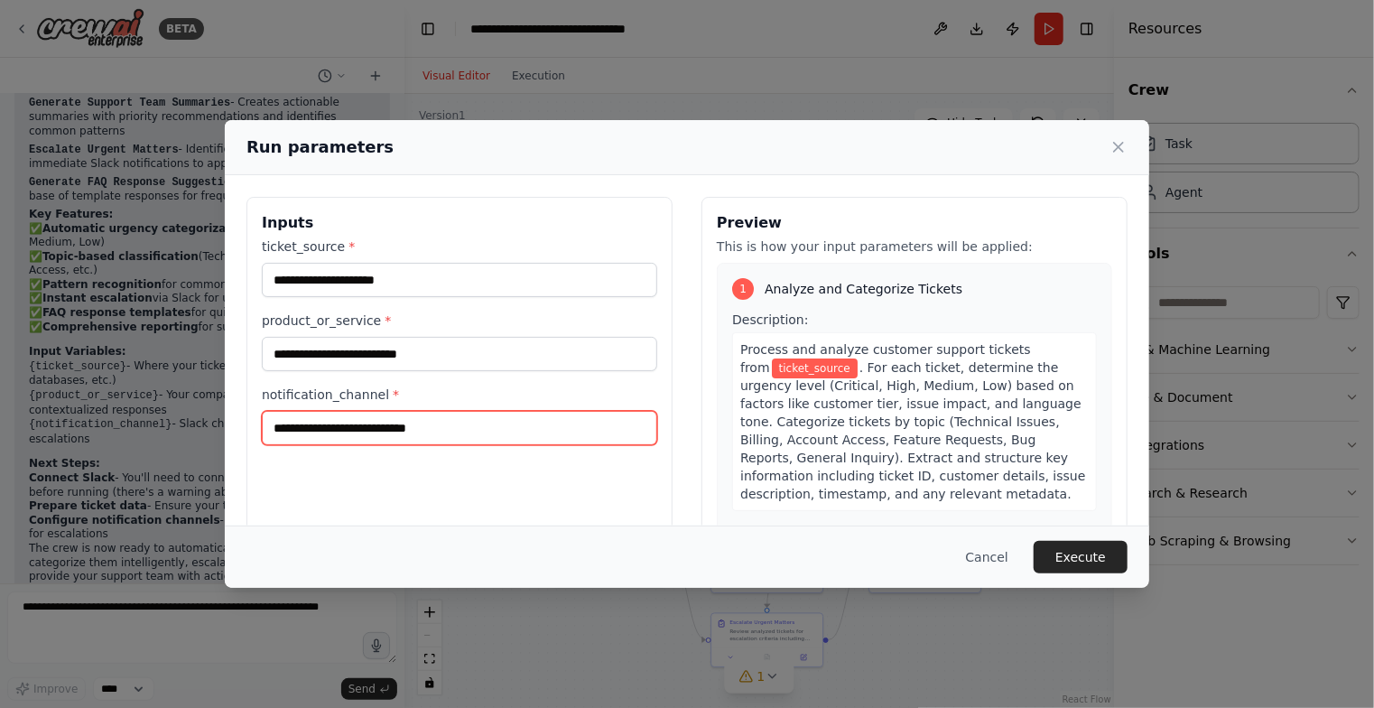
click at [346, 431] on input "notification_channel *" at bounding box center [459, 428] width 395 height 34
type input "*****"
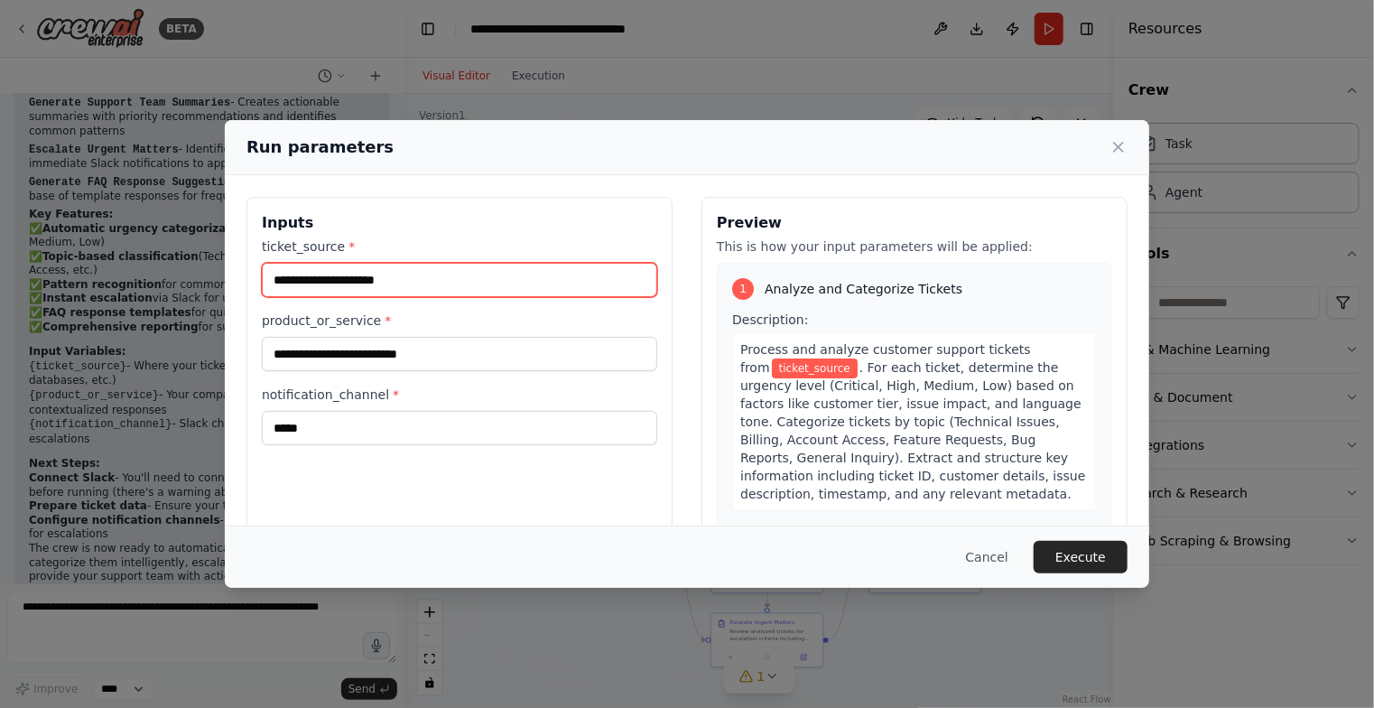
click at [325, 289] on input "ticket_source *" at bounding box center [459, 280] width 395 height 34
type input "***"
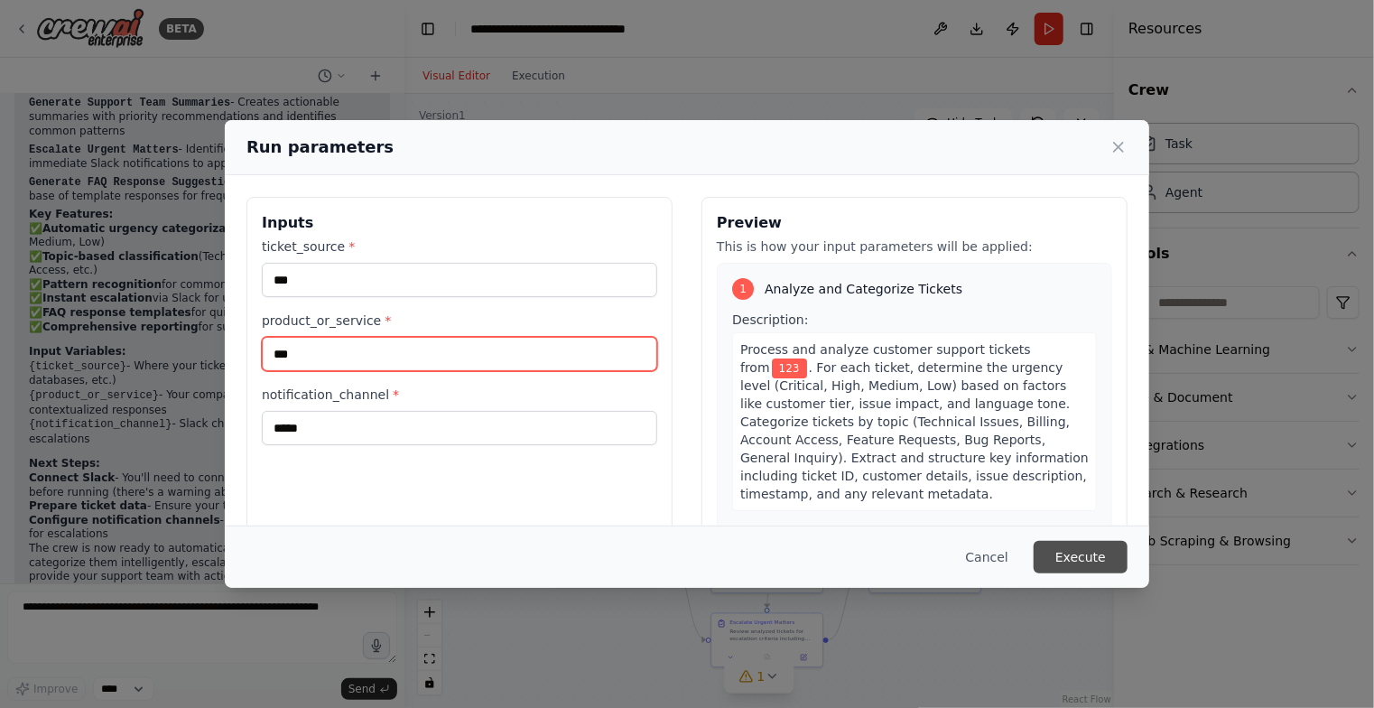
type input "***"
click at [1081, 543] on button "Execute" at bounding box center [1081, 557] width 94 height 33
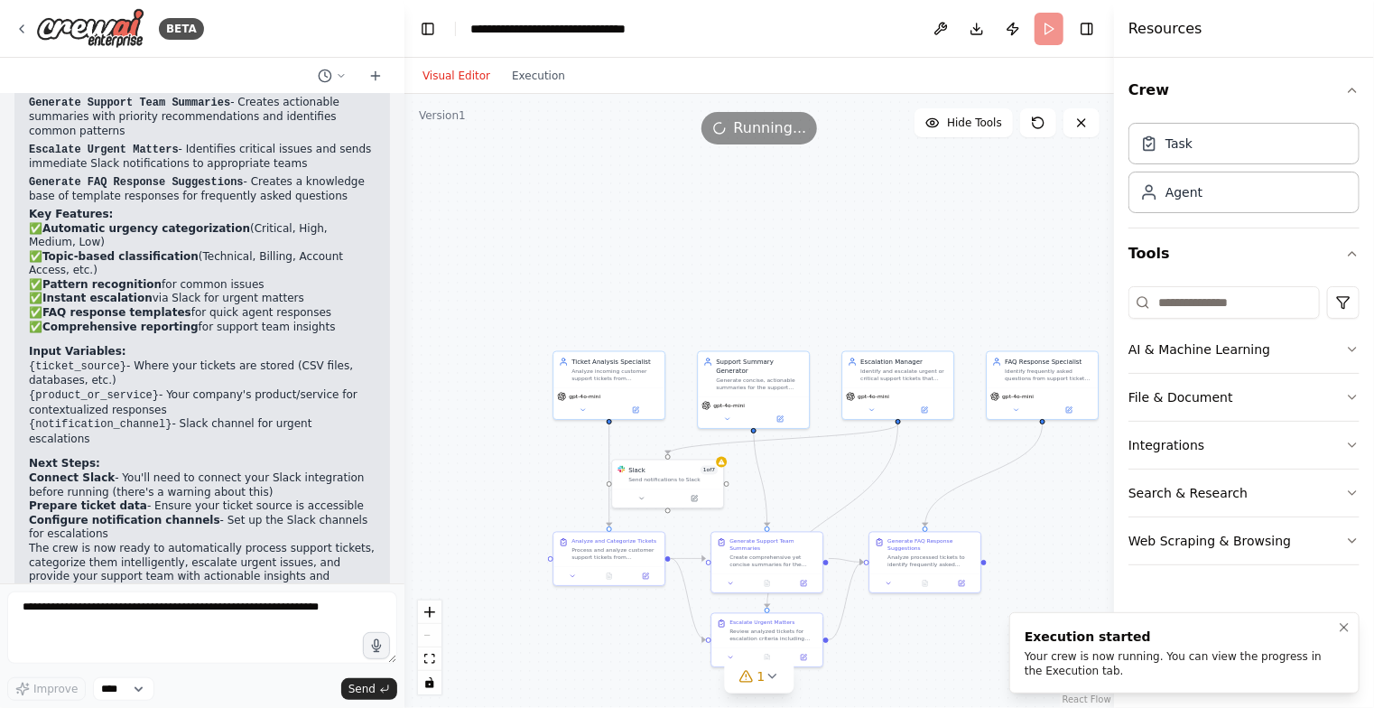
click at [1152, 656] on div "Your crew is now running. You can view the progress in the Execution tab." at bounding box center [1181, 663] width 312 height 29
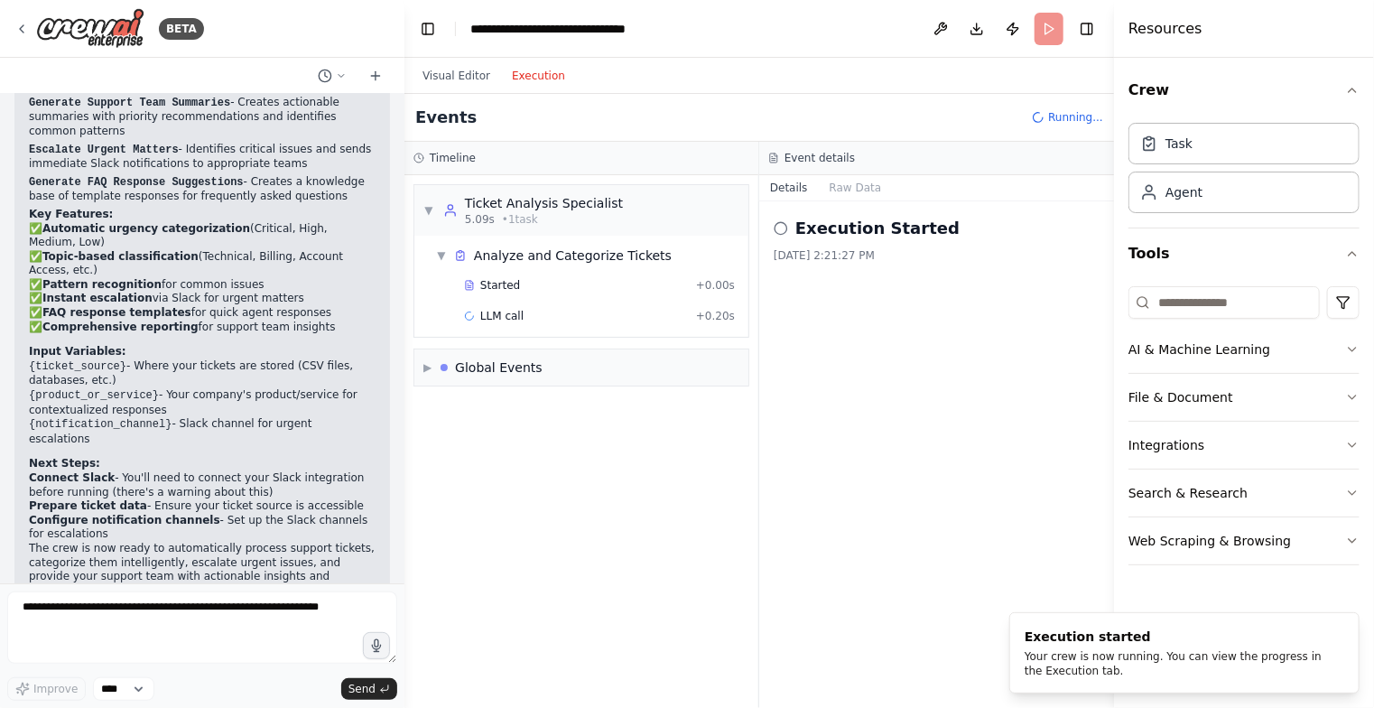
click at [522, 72] on button "Execution" at bounding box center [538, 76] width 75 height 22
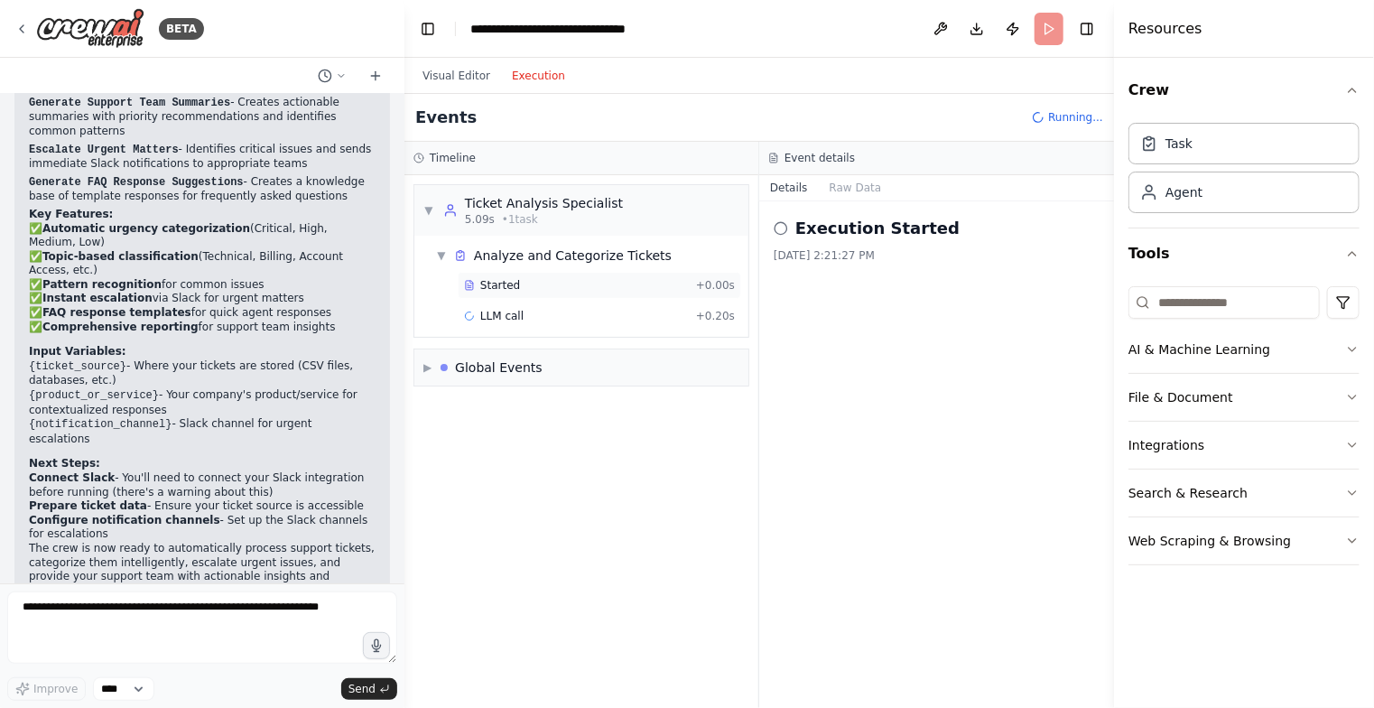
click at [498, 283] on span "Started" at bounding box center [500, 285] width 40 height 14
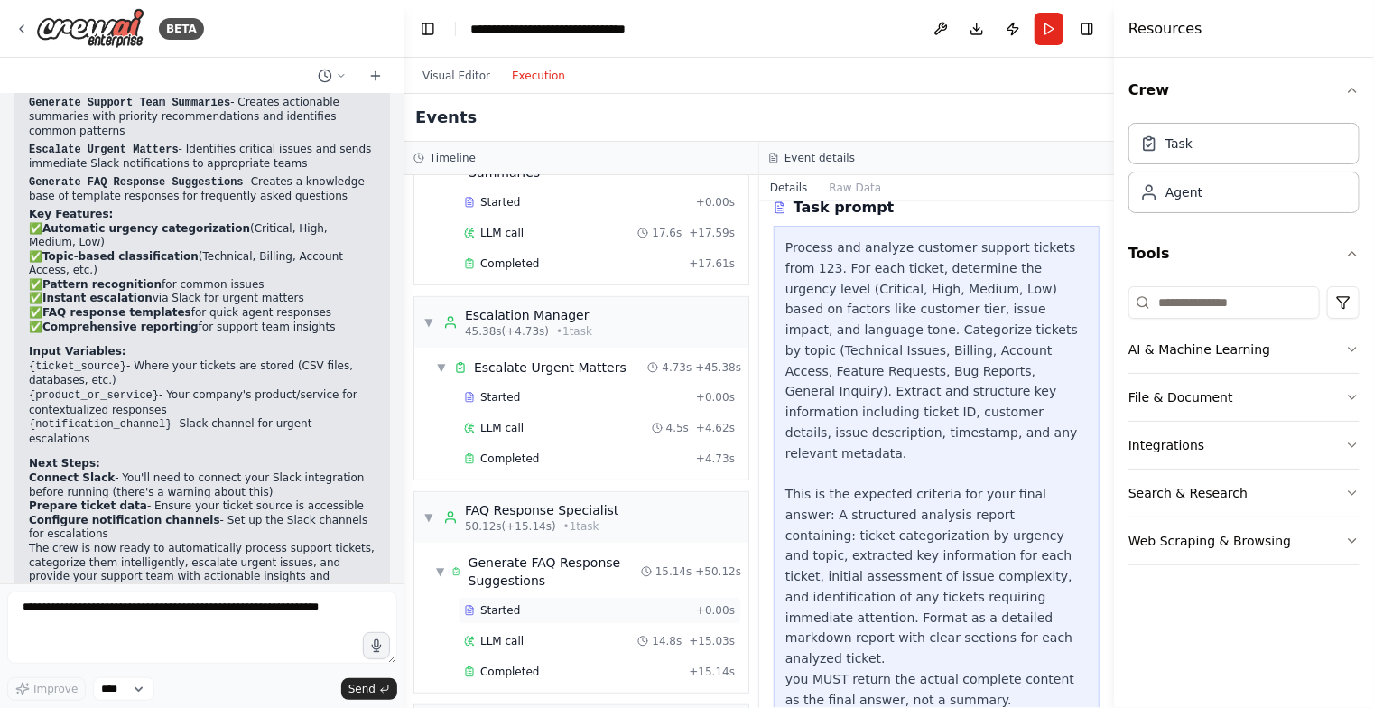
scroll to position [0, 0]
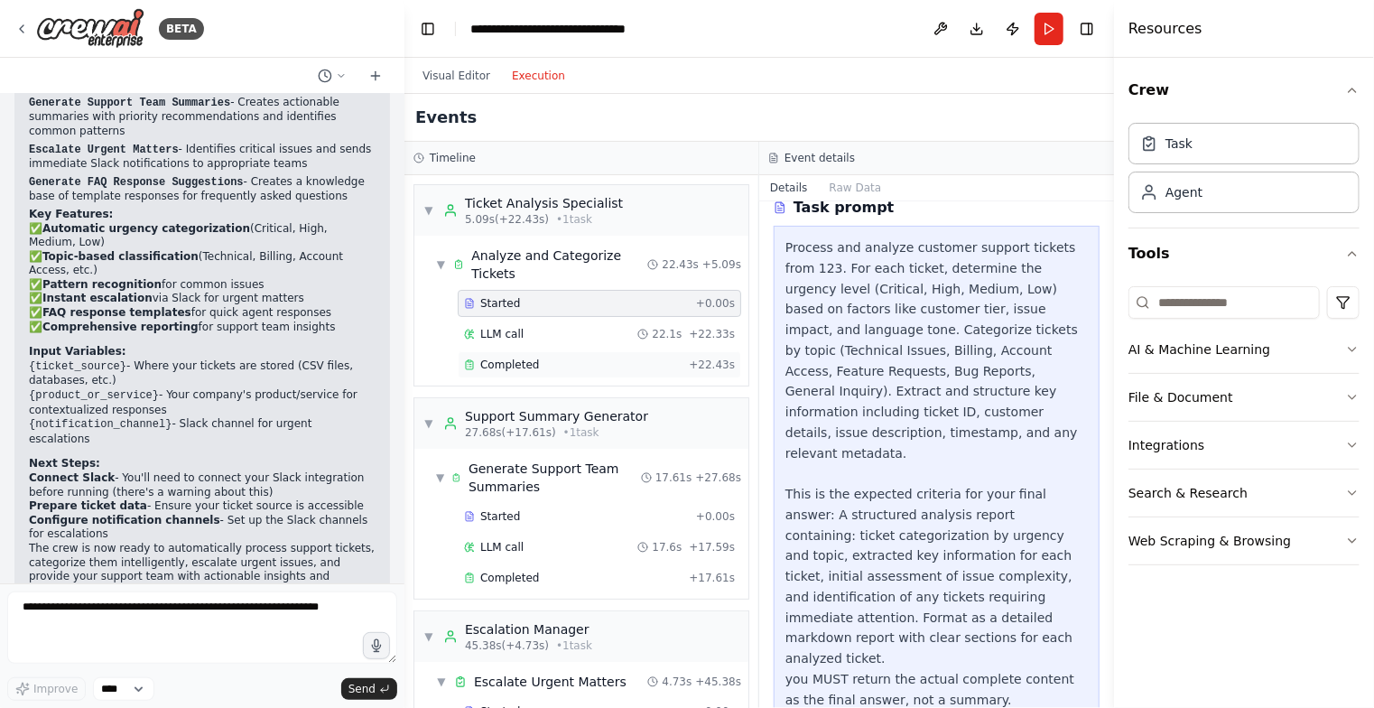
click at [512, 363] on span "Completed" at bounding box center [509, 365] width 59 height 14
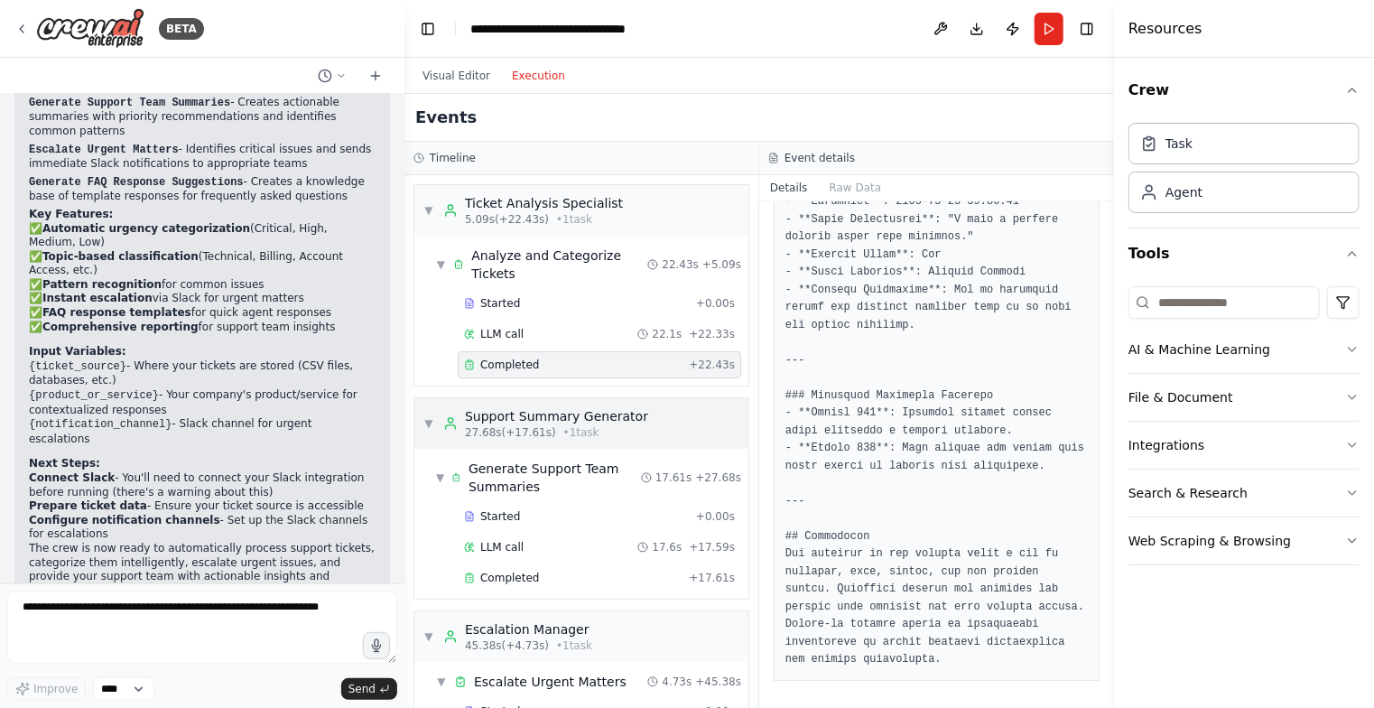
scroll to position [361, 0]
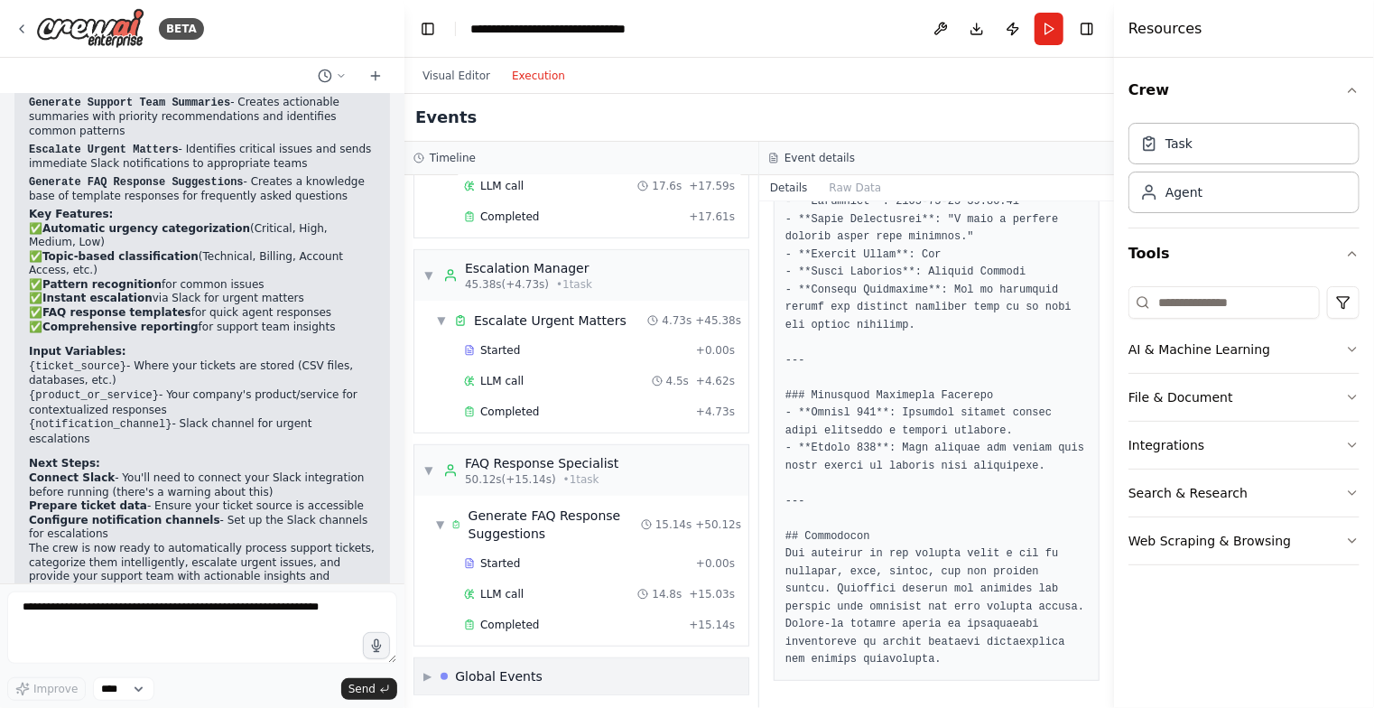
click at [471, 673] on div "Global Events" at bounding box center [499, 676] width 88 height 18
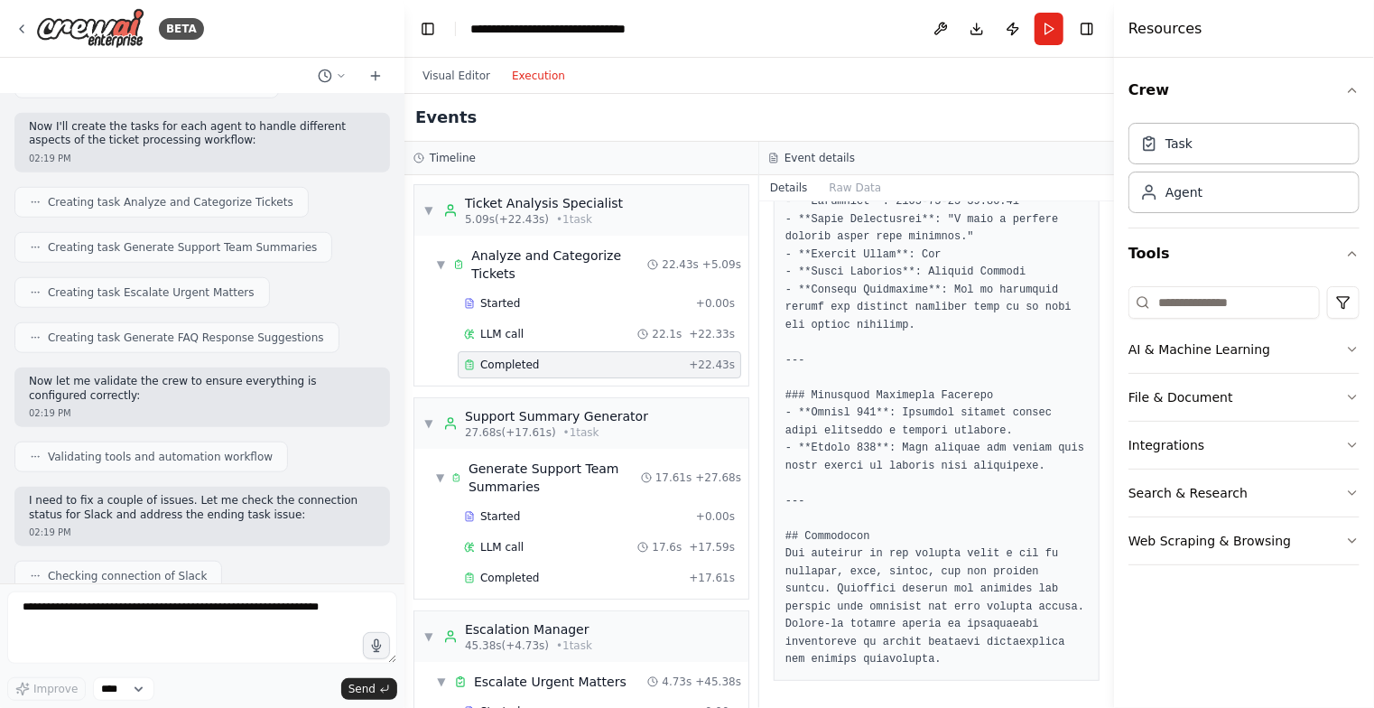
scroll to position [0, 0]
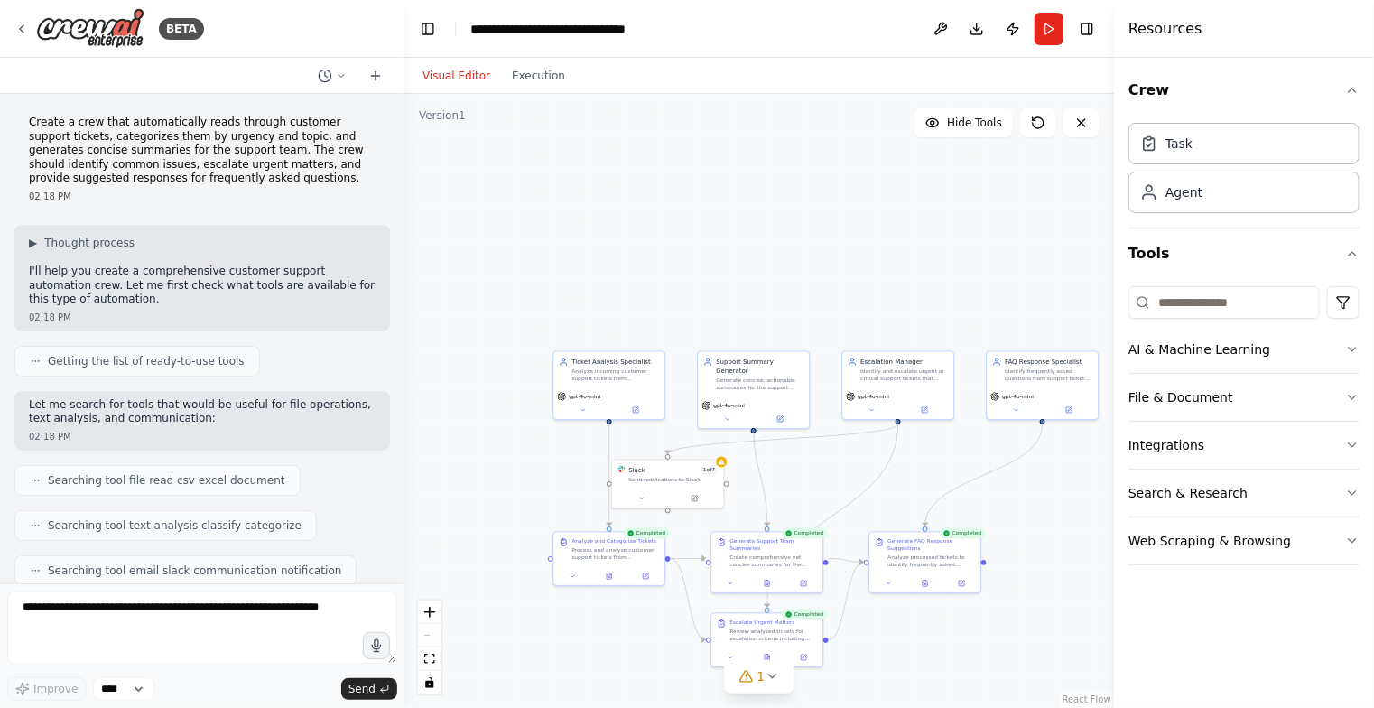
click at [460, 81] on button "Visual Editor" at bounding box center [456, 76] width 89 height 22
click at [338, 75] on icon at bounding box center [341, 75] width 11 height 11
click at [468, 172] on div ".deletable-edge-delete-btn { width: 20px; height: 20px; border: 0px solid #ffff…" at bounding box center [759, 401] width 710 height 614
click at [18, 32] on div at bounding box center [202, 354] width 404 height 708
click at [23, 30] on icon at bounding box center [21, 29] width 14 height 14
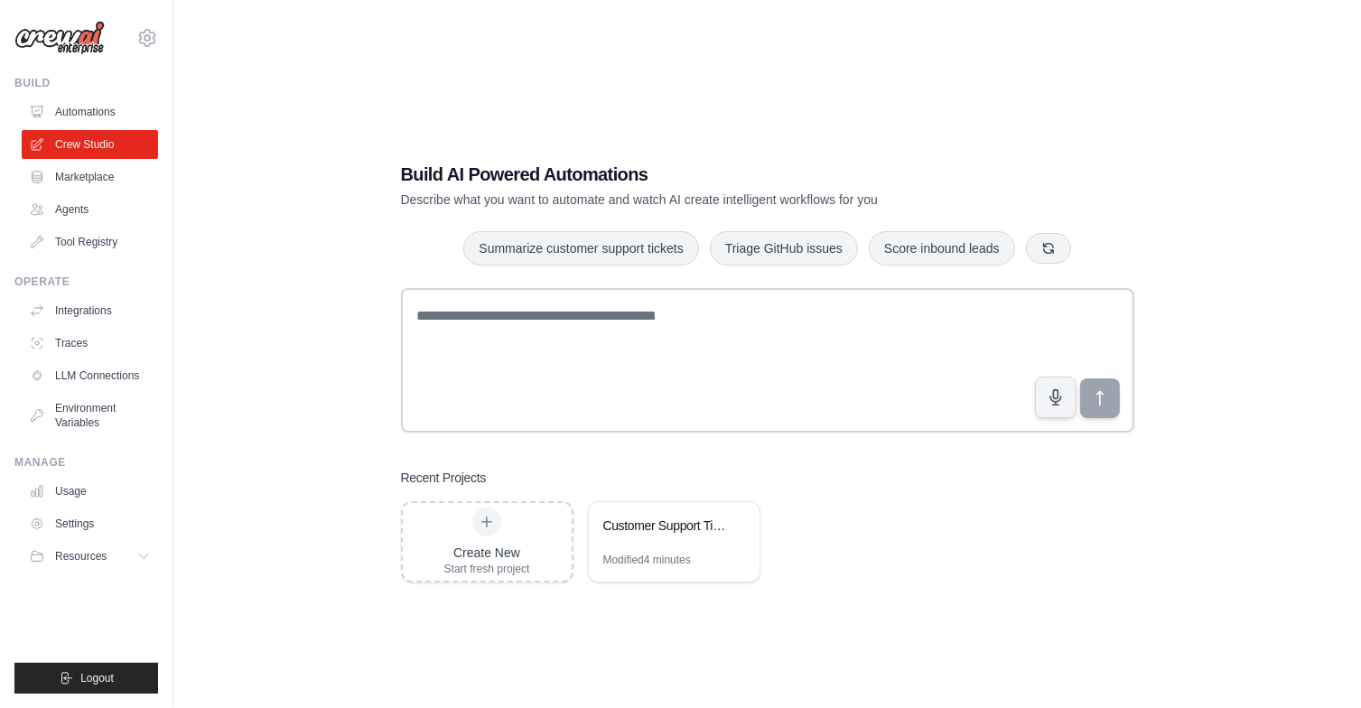
click at [87, 180] on link "Marketplace" at bounding box center [90, 177] width 136 height 29
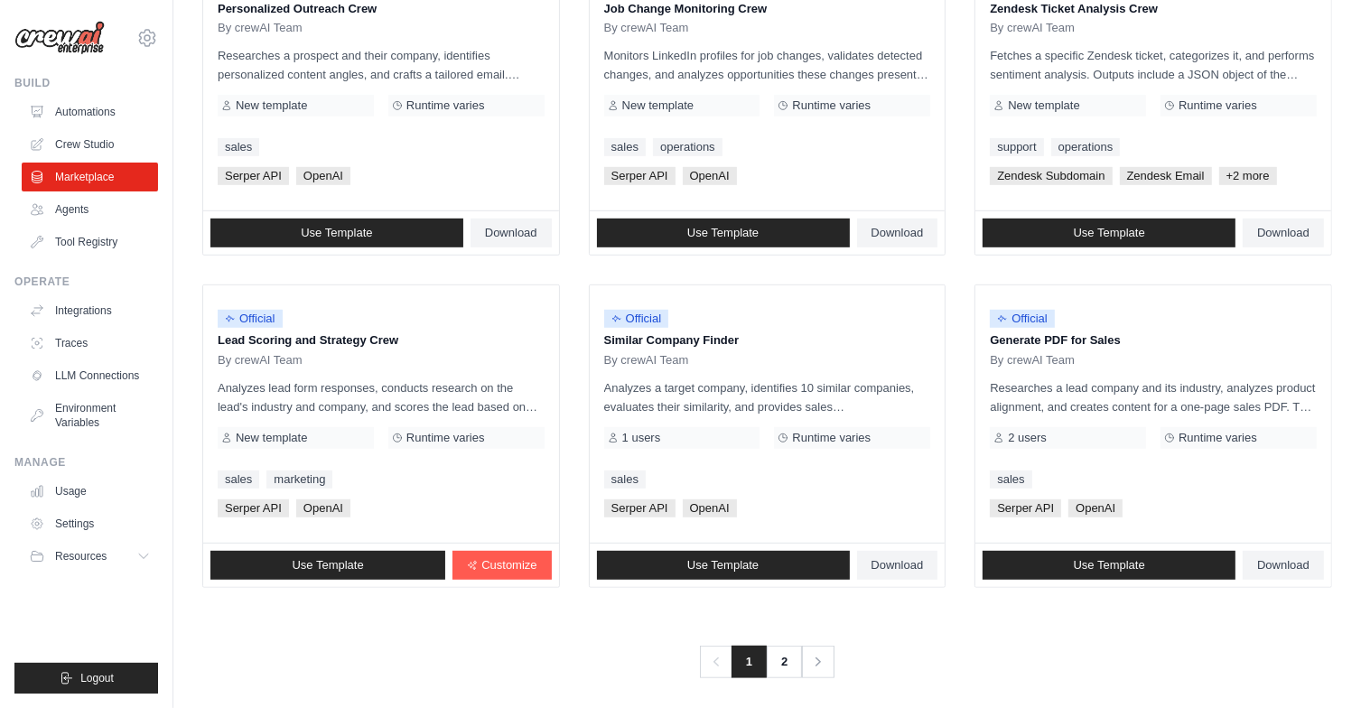
scroll to position [962, 0]
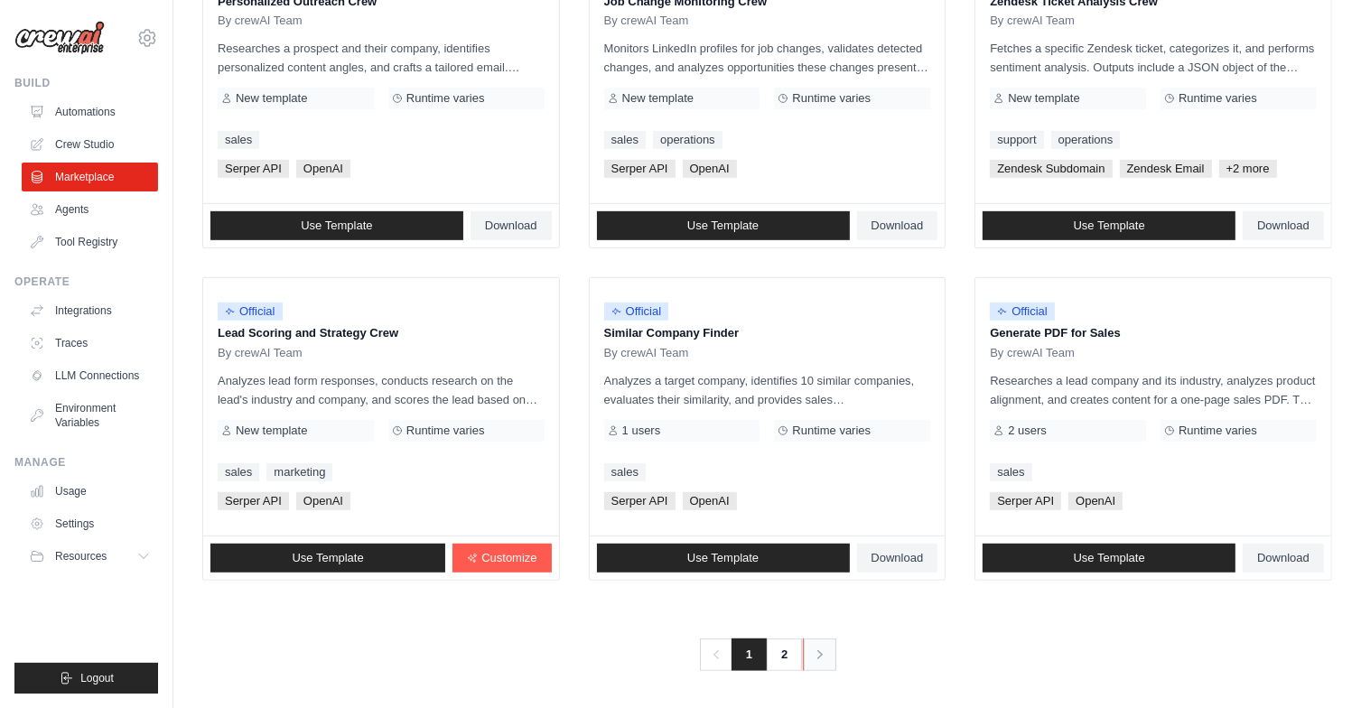
click at [816, 660] on link "Next" at bounding box center [819, 654] width 33 height 33
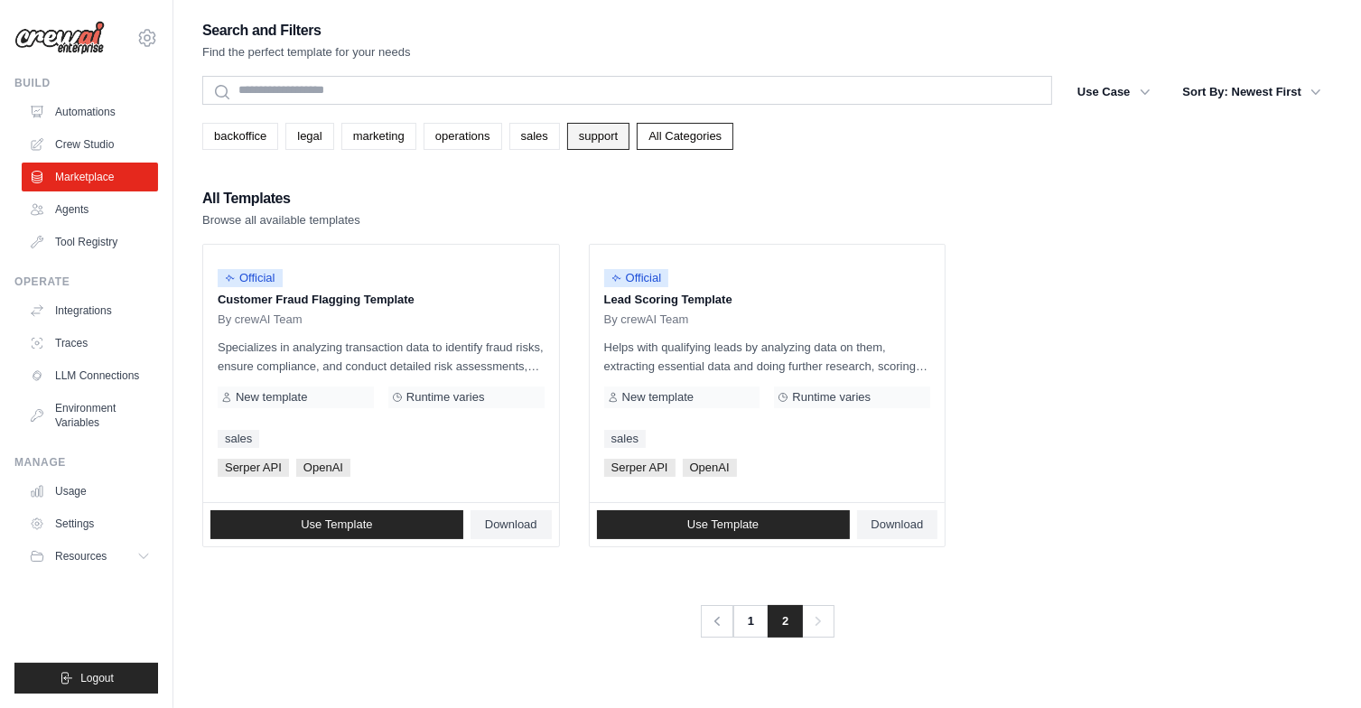
click at [585, 140] on link "support" at bounding box center [598, 136] width 62 height 27
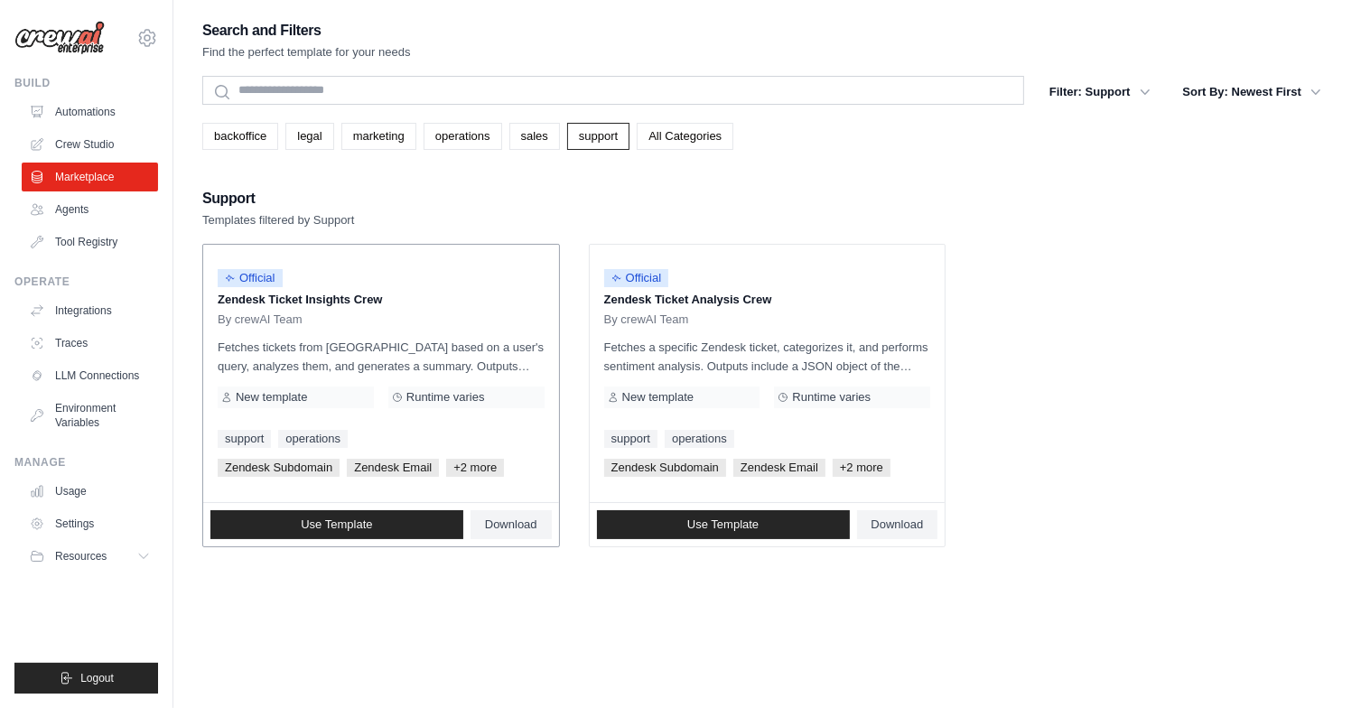
click at [350, 333] on div "Official Zendesk Ticket Insights Crew By crewAI Team Fetches tickets from [GEOG…" at bounding box center [381, 373] width 356 height 257
click at [285, 301] on p "Zendesk Ticket Insights Crew" at bounding box center [381, 300] width 327 height 18
click at [497, 522] on span "Download" at bounding box center [511, 524] width 52 height 14
click at [70, 552] on span "Resources" at bounding box center [82, 556] width 51 height 14
click at [68, 201] on link "Agents" at bounding box center [91, 209] width 136 height 29
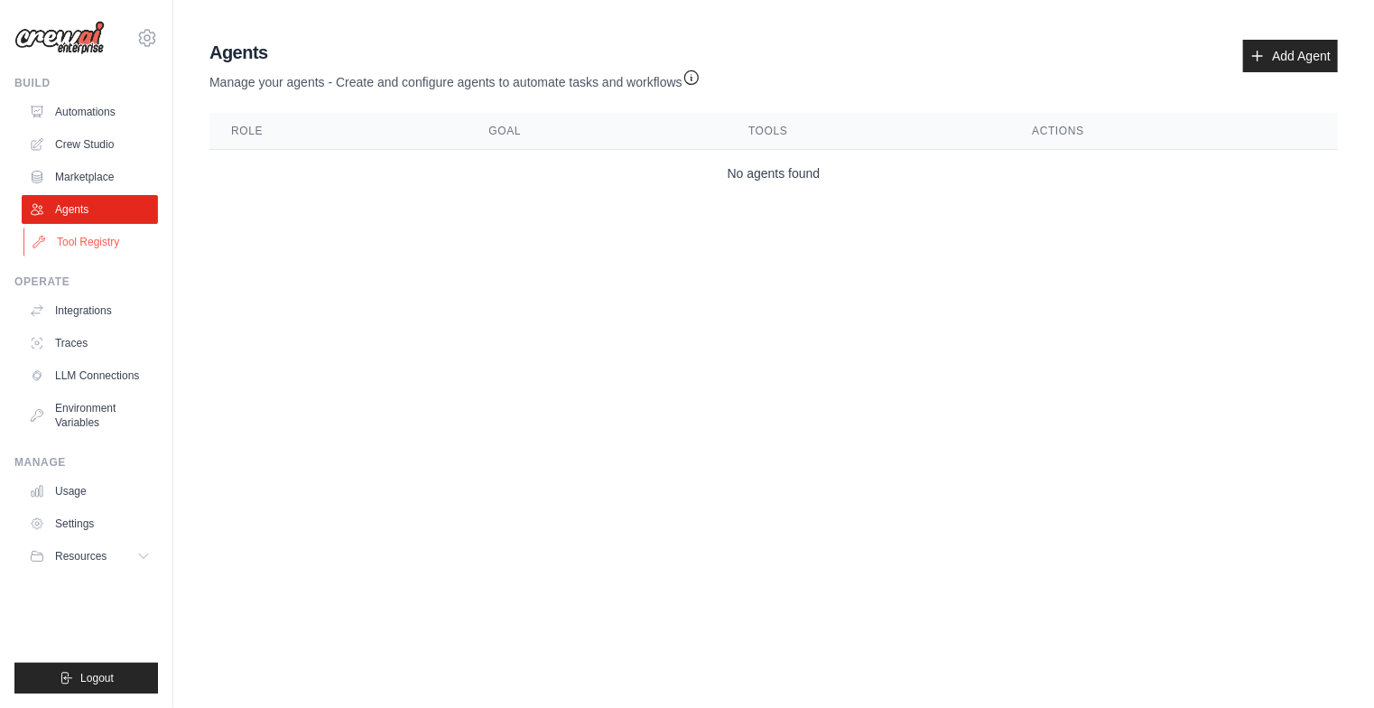
click at [71, 238] on link "Tool Registry" at bounding box center [91, 242] width 136 height 29
